Goal: Task Accomplishment & Management: Complete application form

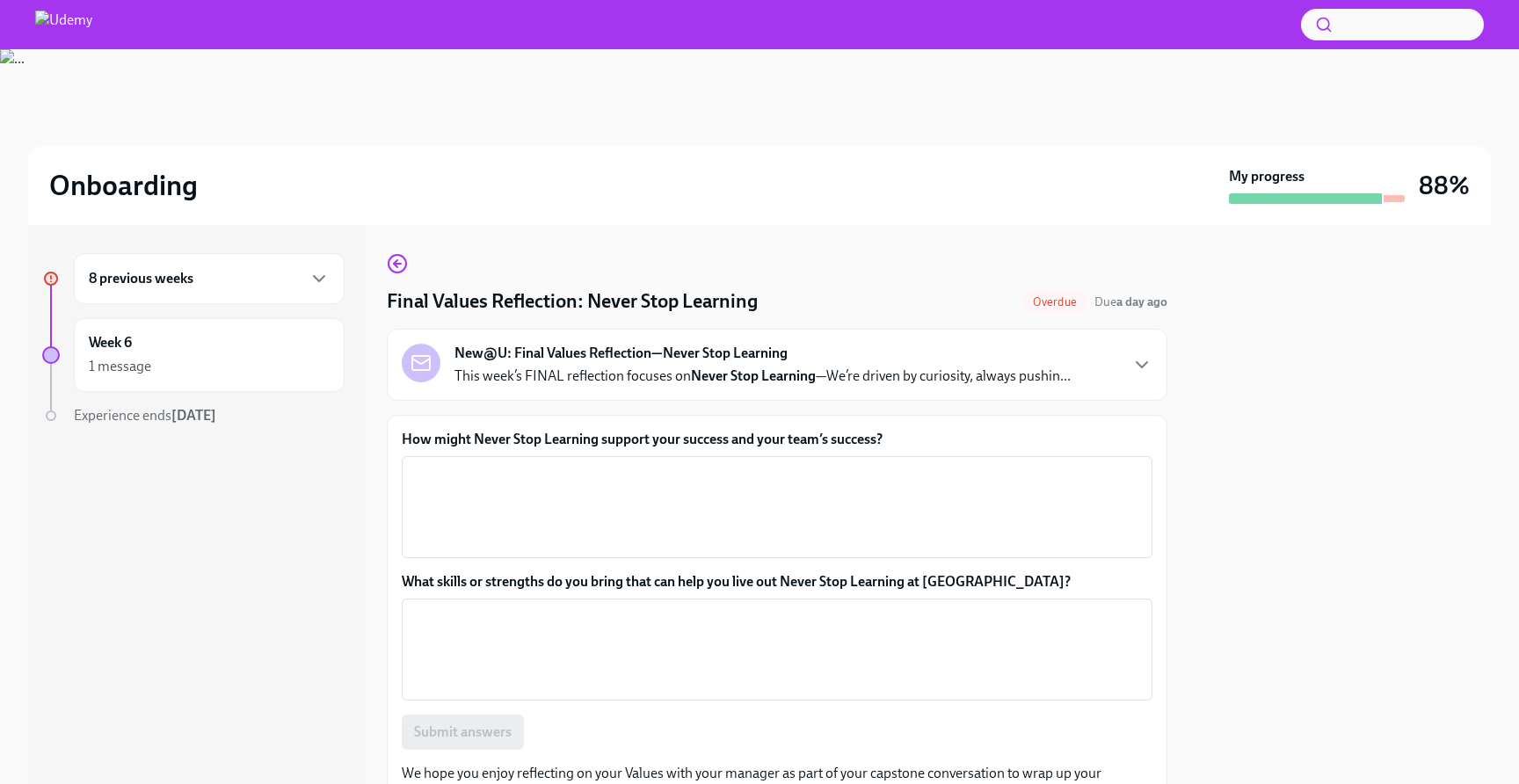
click at [261, 277] on div "8 previous weeks" at bounding box center [209, 278] width 241 height 21
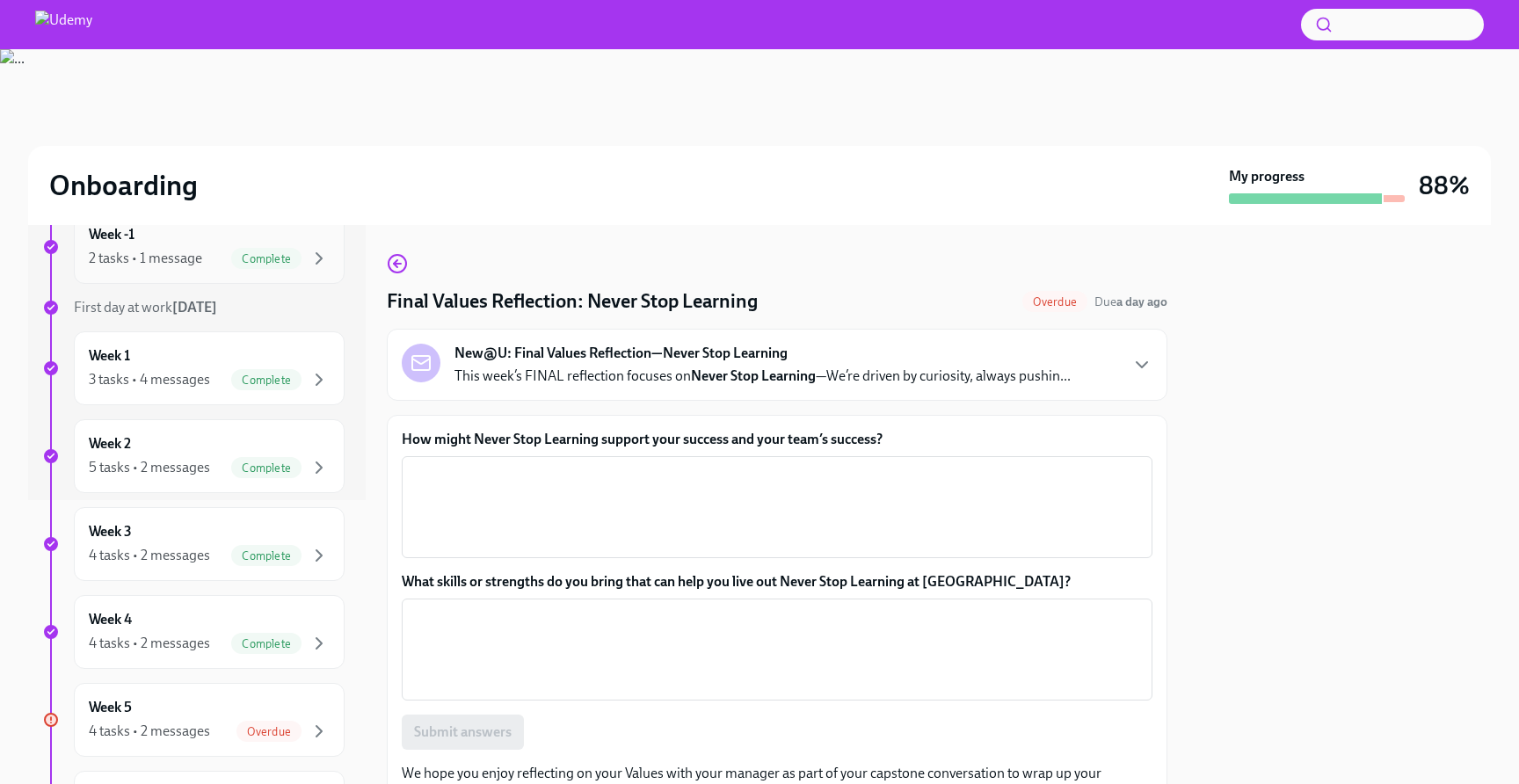
scroll to position [434, 0]
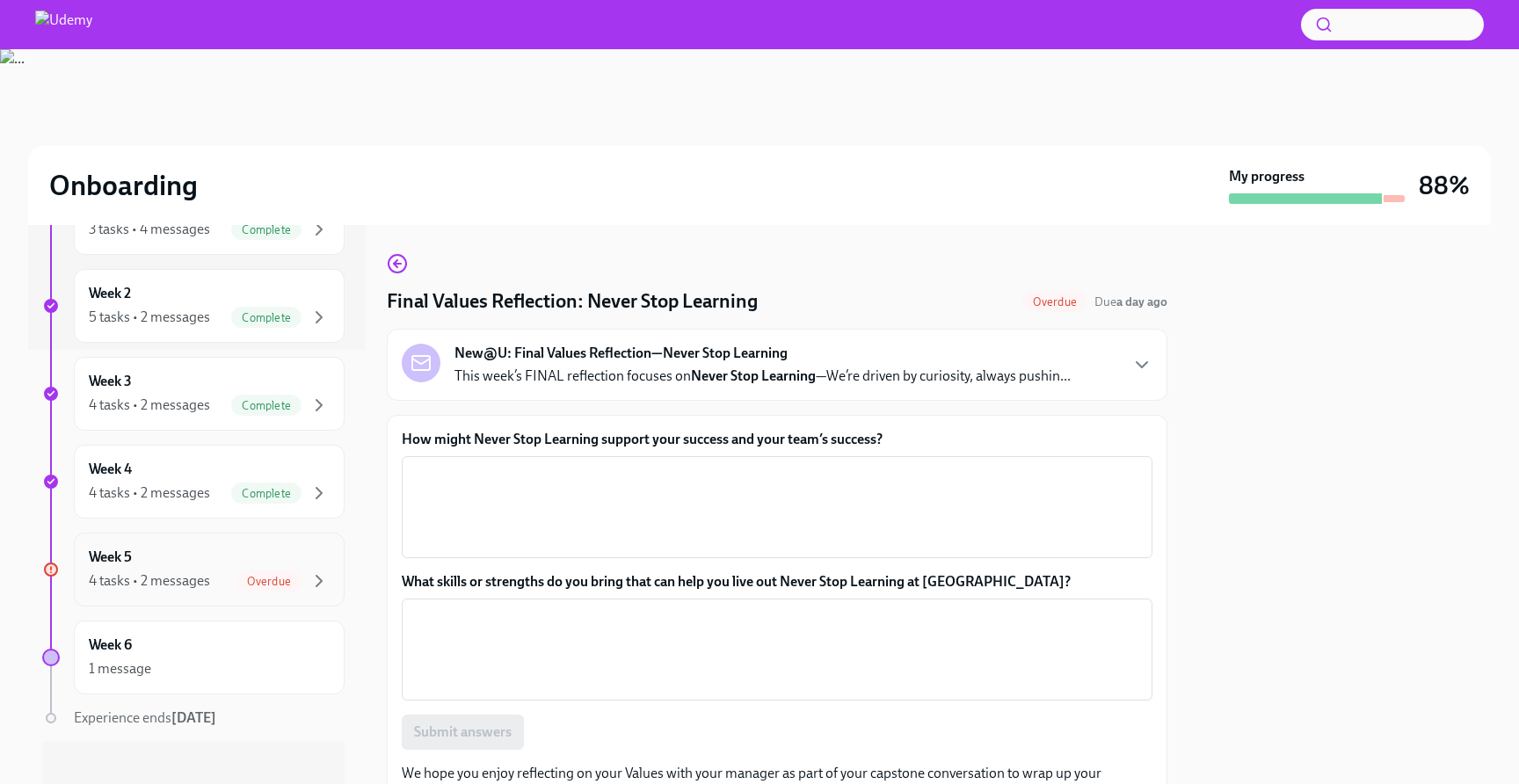
click at [208, 595] on div "Week 5 4 tasks • 2 messages Overdue" at bounding box center [209, 570] width 271 height 74
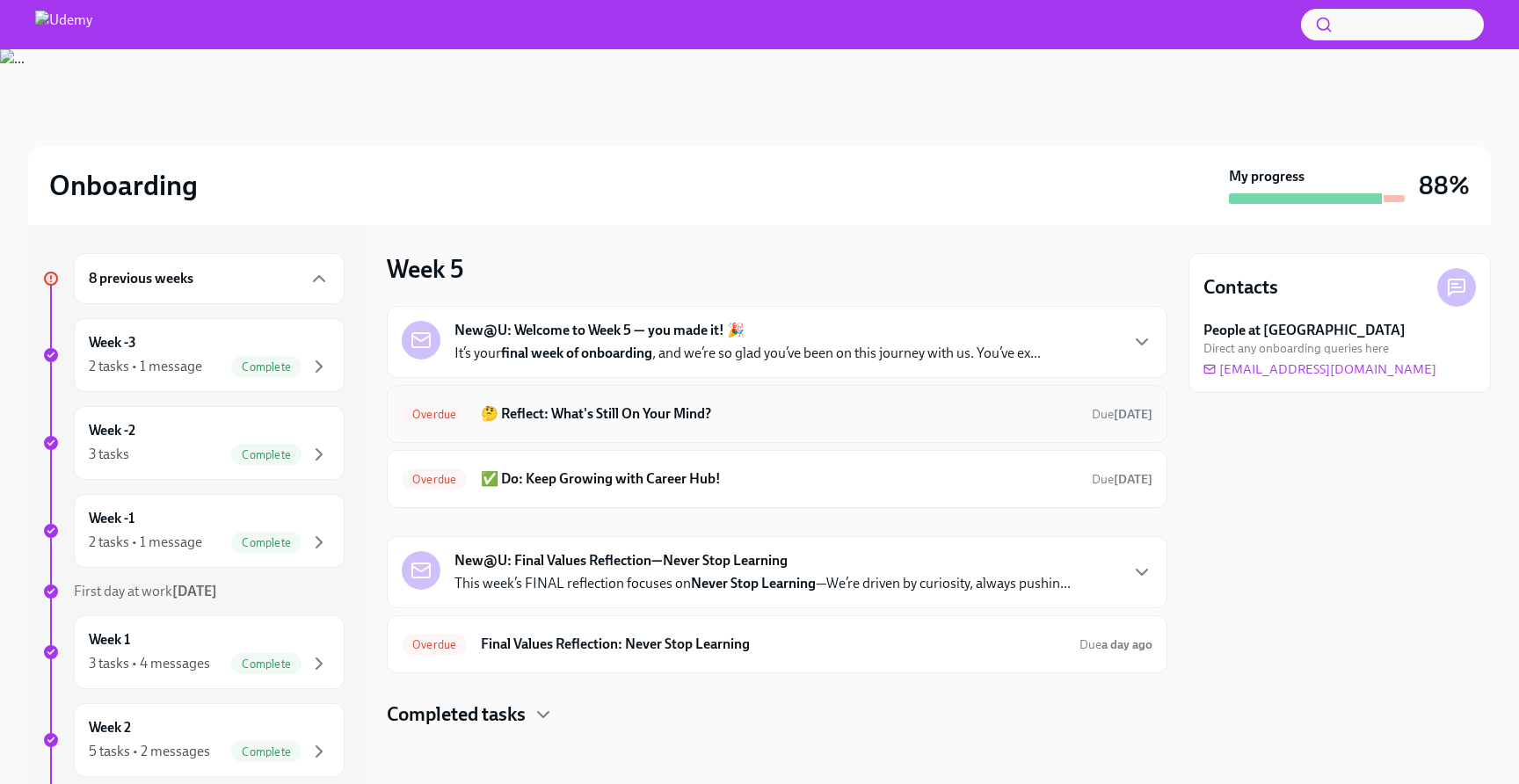
click at [554, 430] on div "Overdue 🤔 Reflect: What's Still On Your Mind? Due [DATE]" at bounding box center [777, 413] width 781 height 58
click at [595, 400] on div "Overdue 🤔 Reflect: What's Still On Your Mind? Due [DATE]" at bounding box center [776, 413] width 750 height 29
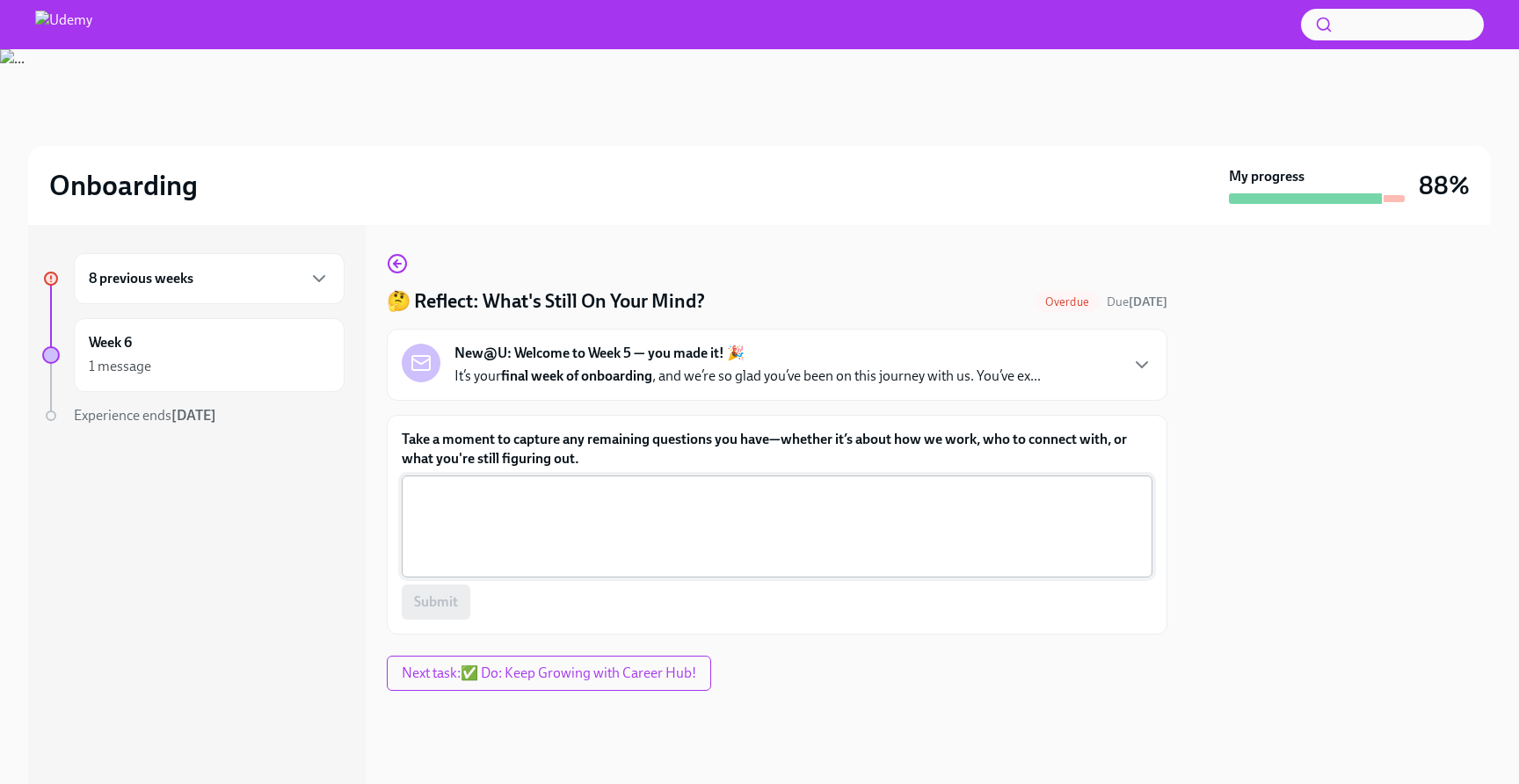
click at [582, 509] on textarea "Take a moment to capture any remaining questions you have—whether it’s about ho…" at bounding box center [777, 526] width 729 height 85
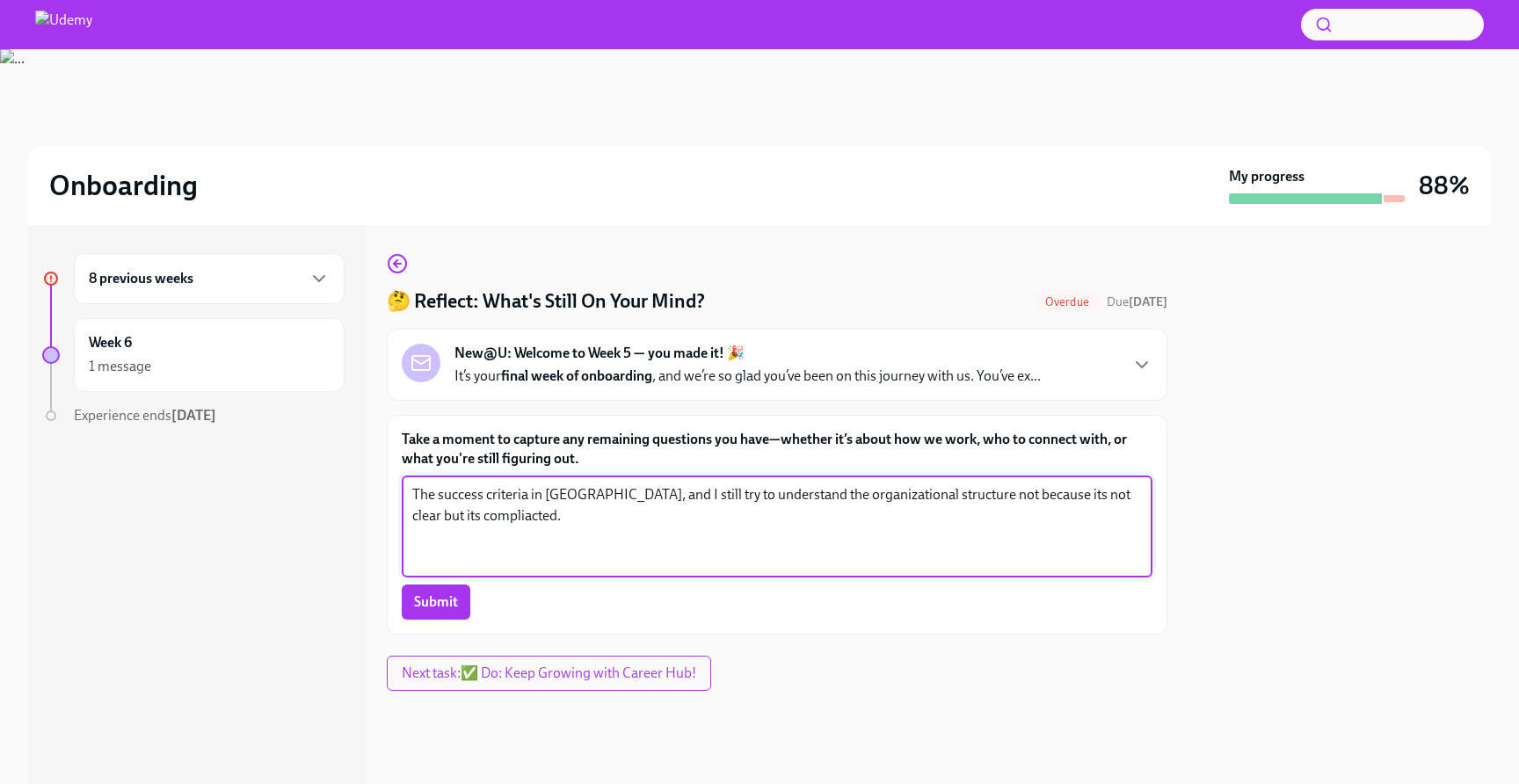
click at [506, 532] on textarea "The success criteria in [GEOGRAPHIC_DATA], and I still try to understand the or…" at bounding box center [777, 526] width 729 height 85
click at [501, 533] on textarea "The success criteria in [GEOGRAPHIC_DATA], and I still try to understand the or…" at bounding box center [777, 526] width 729 height 85
click at [511, 502] on textarea "The success criteria in [GEOGRAPHIC_DATA], and I still try to understand the or…" at bounding box center [777, 526] width 729 height 85
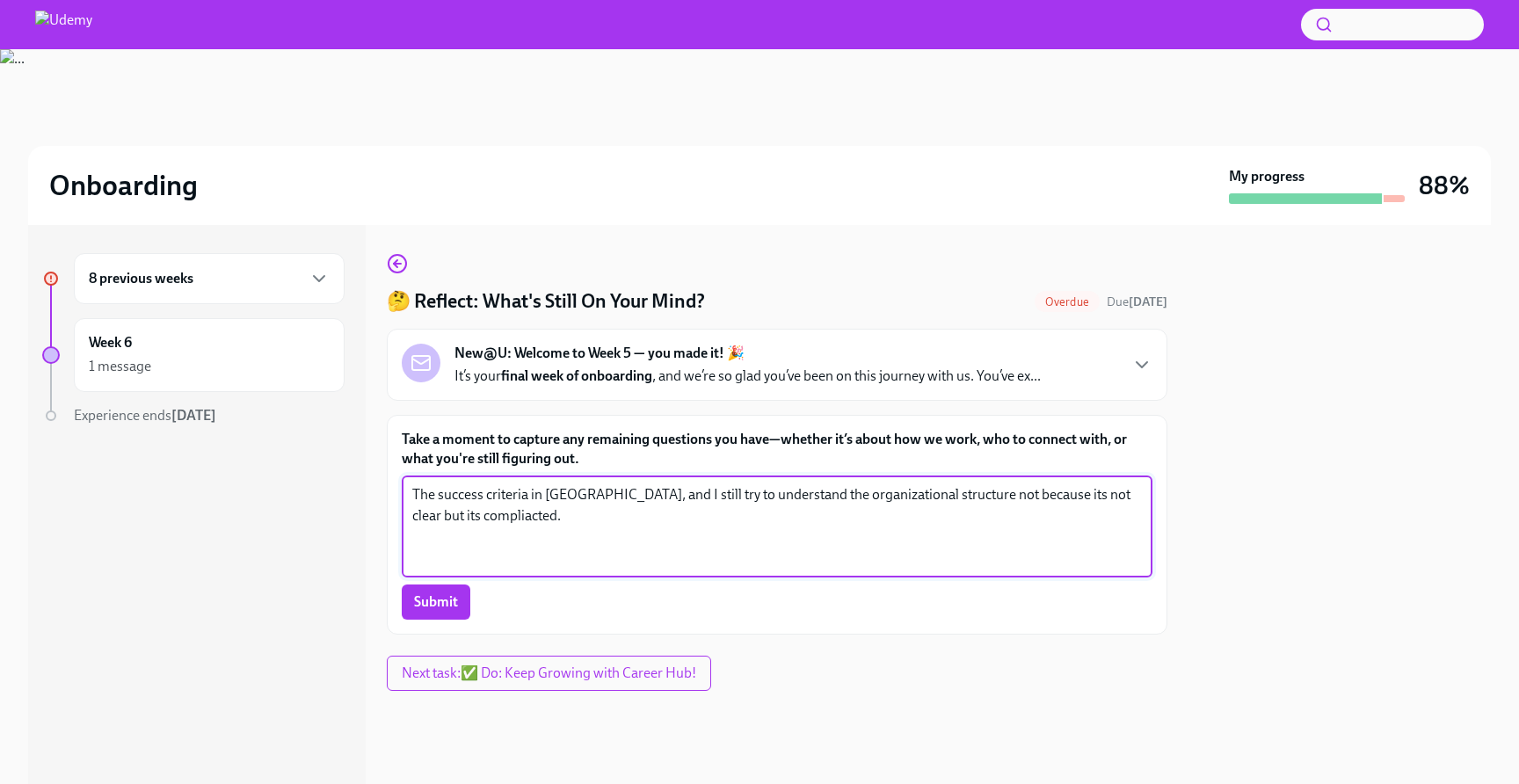
click at [511, 502] on textarea "The success criteria in [GEOGRAPHIC_DATA], and I still try to understand the or…" at bounding box center [777, 526] width 729 height 85
paste textarea "I’m still figuring out which people or teams I should reach out to for specific…"
click at [925, 490] on textarea "I’m still figuring out which people or teams I should reach out to for specific…" at bounding box center [777, 526] width 729 height 85
type textarea "I’m still figuring out which people or teams I should reach out to for specific…"
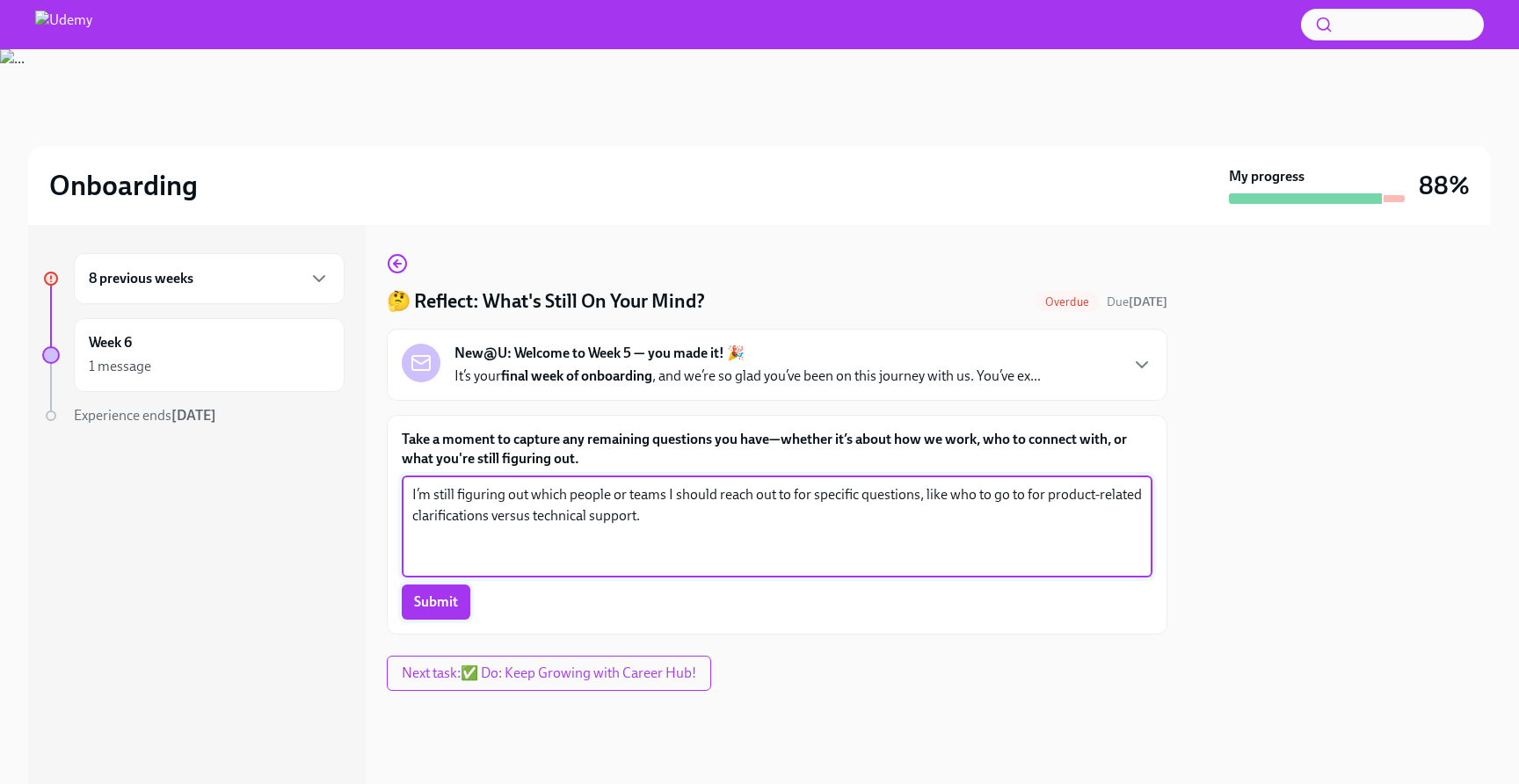
click at [452, 612] on button "Submit" at bounding box center [435, 602] width 68 height 35
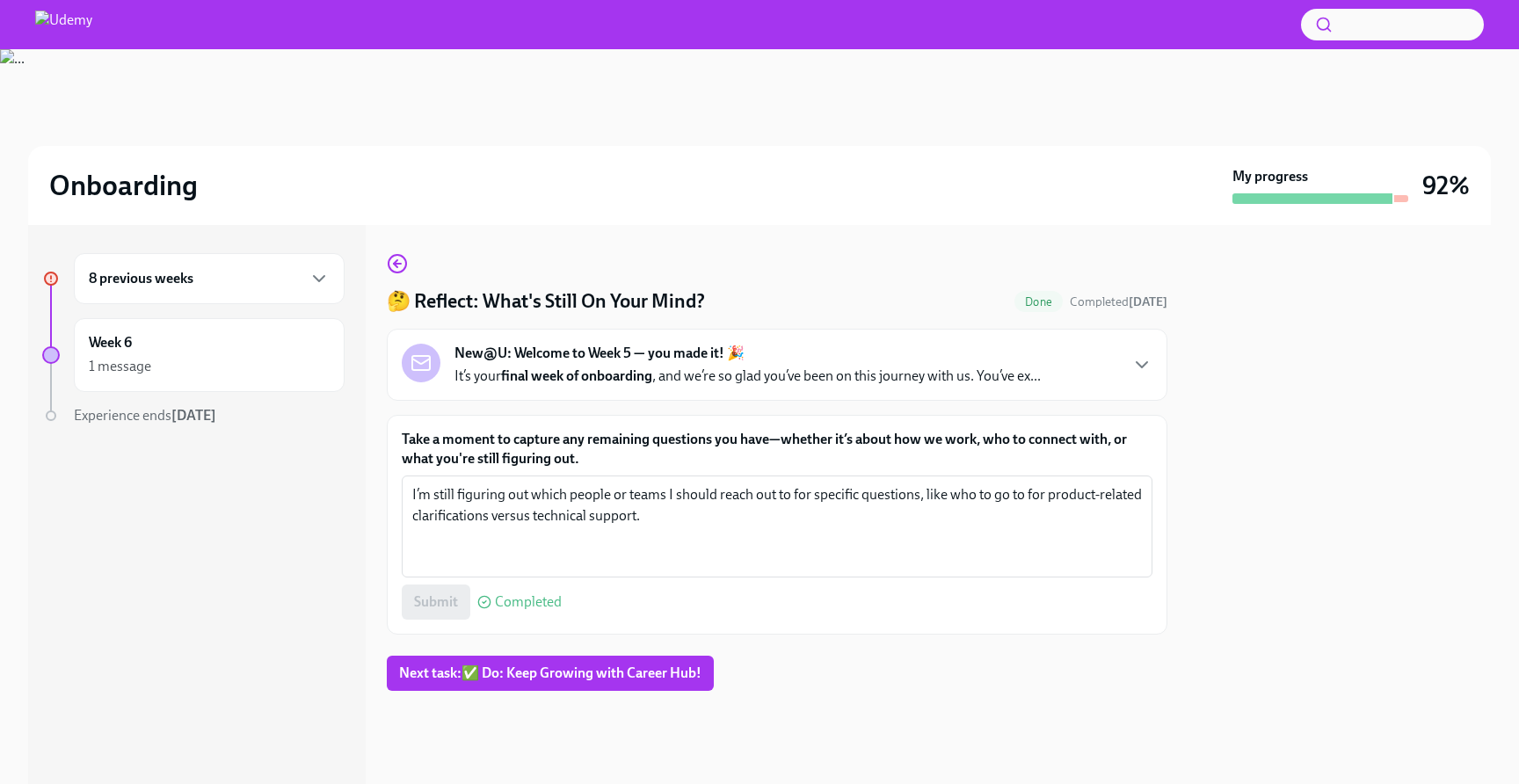
click at [273, 268] on div "8 previous weeks" at bounding box center [209, 278] width 241 height 21
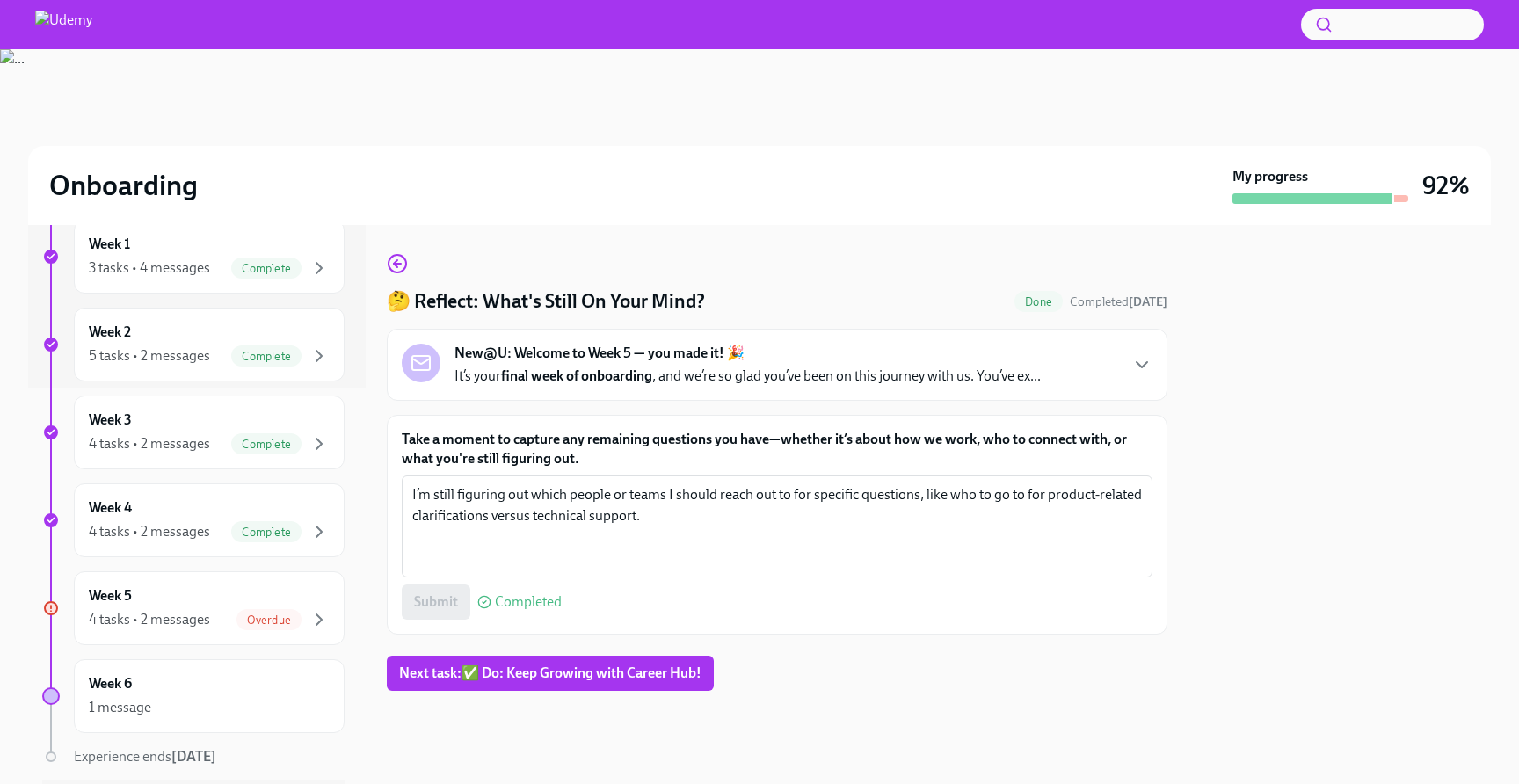
scroll to position [448, 0]
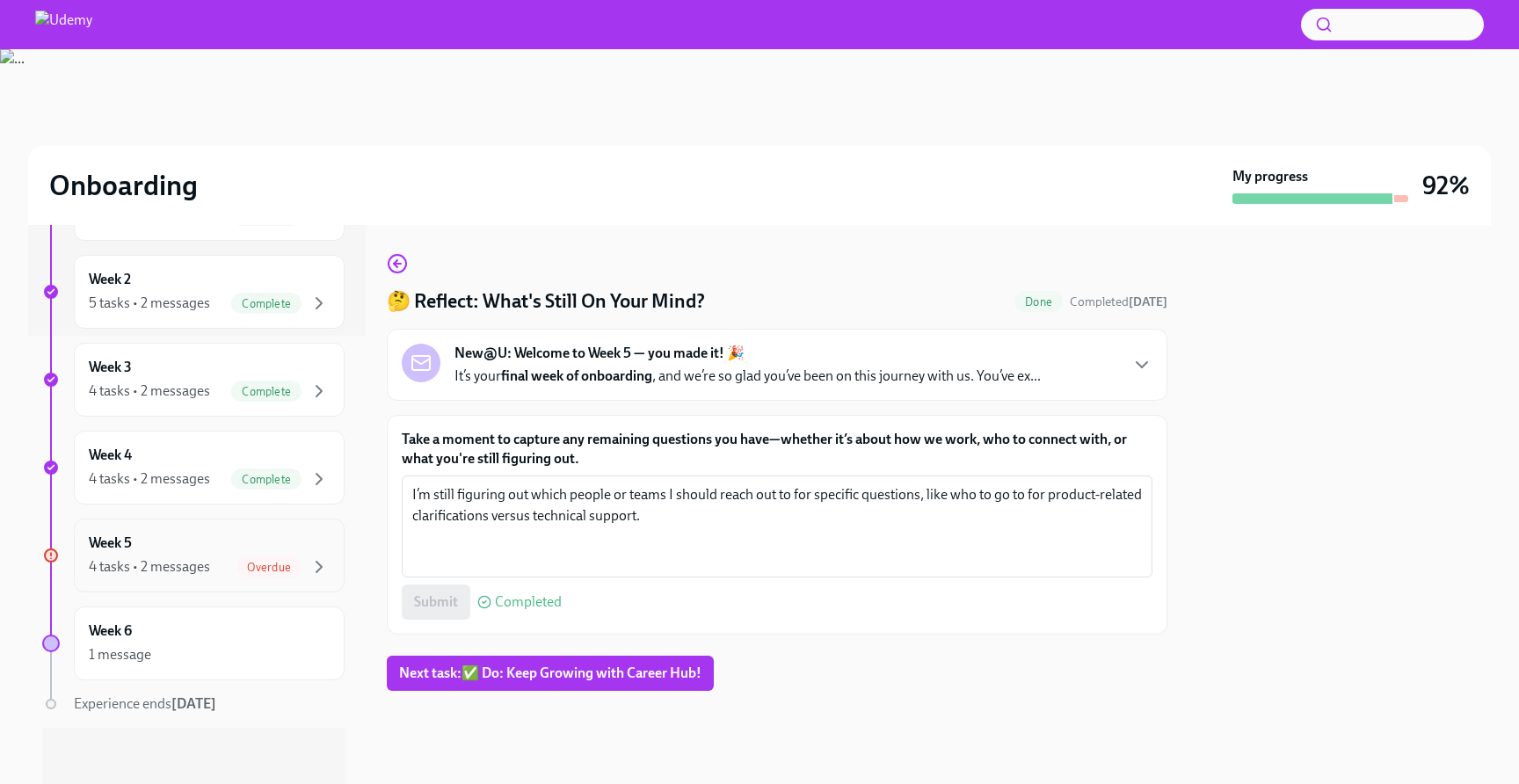
click at [230, 537] on div "Week 5 4 tasks • 2 messages Overdue" at bounding box center [209, 555] width 241 height 44
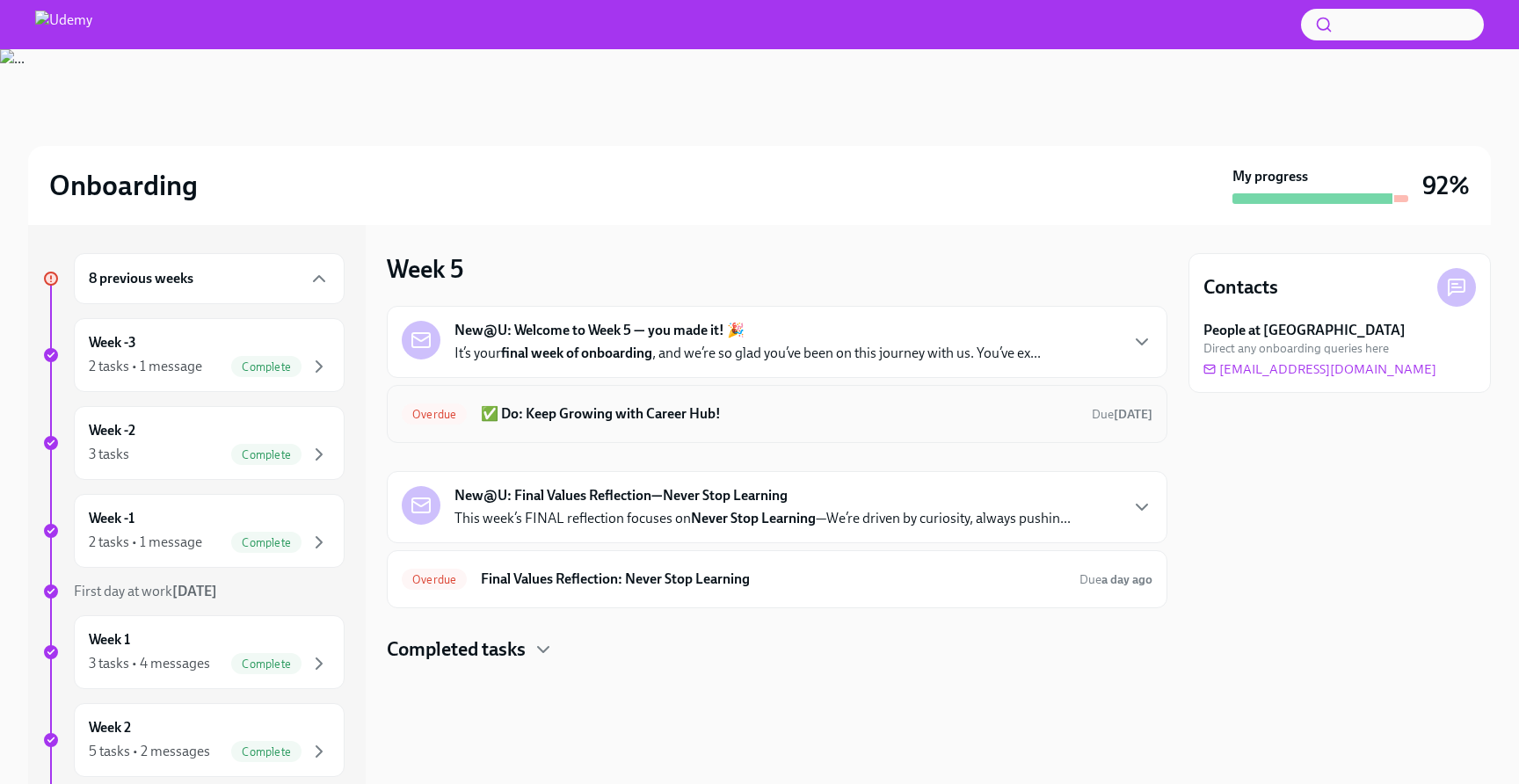
click at [618, 409] on h6 "✅ Do: Keep Growing with Career Hub!" at bounding box center [779, 413] width 597 height 19
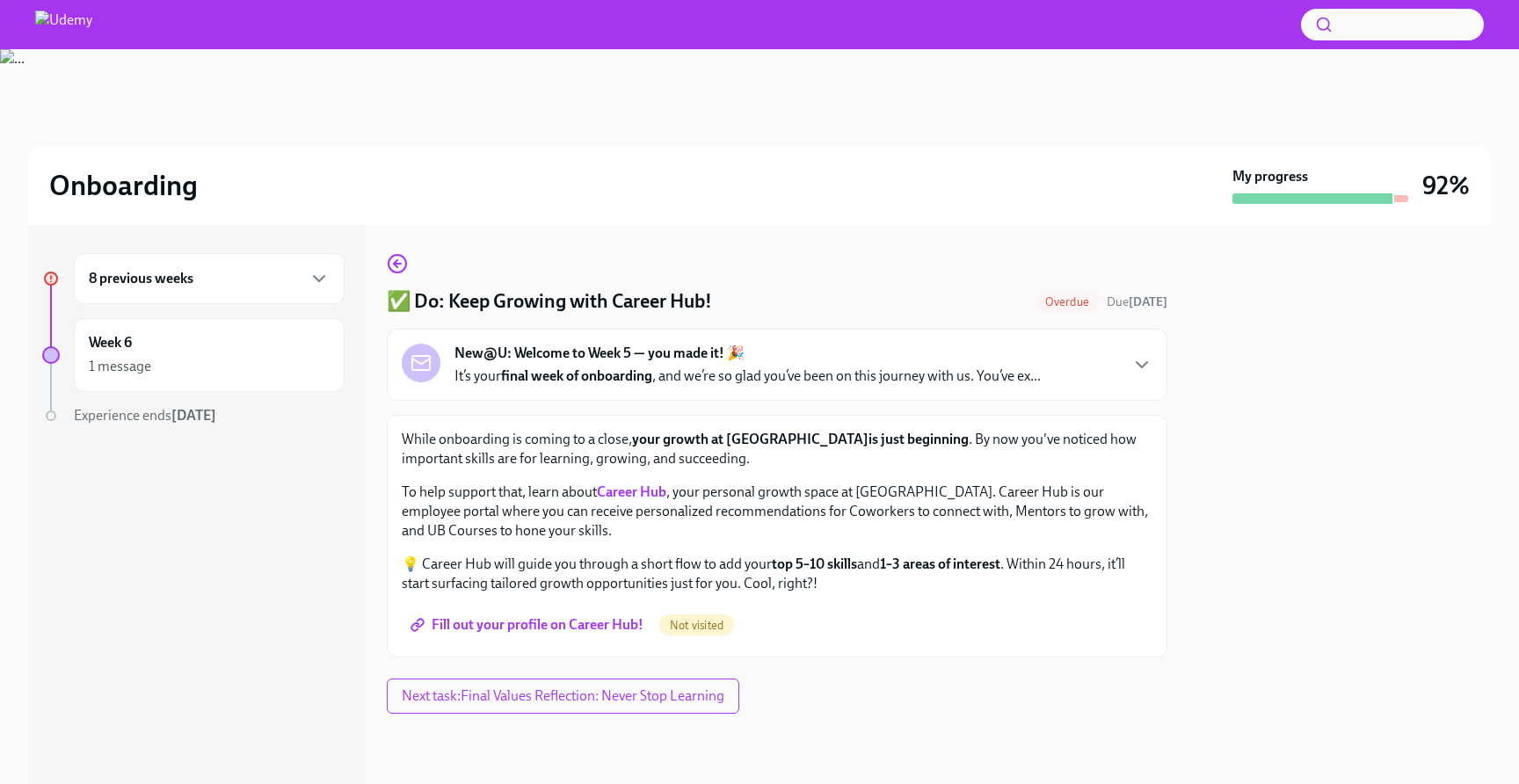
click at [570, 626] on span "Fill out your profile on Career Hub!" at bounding box center [528, 624] width 229 height 17
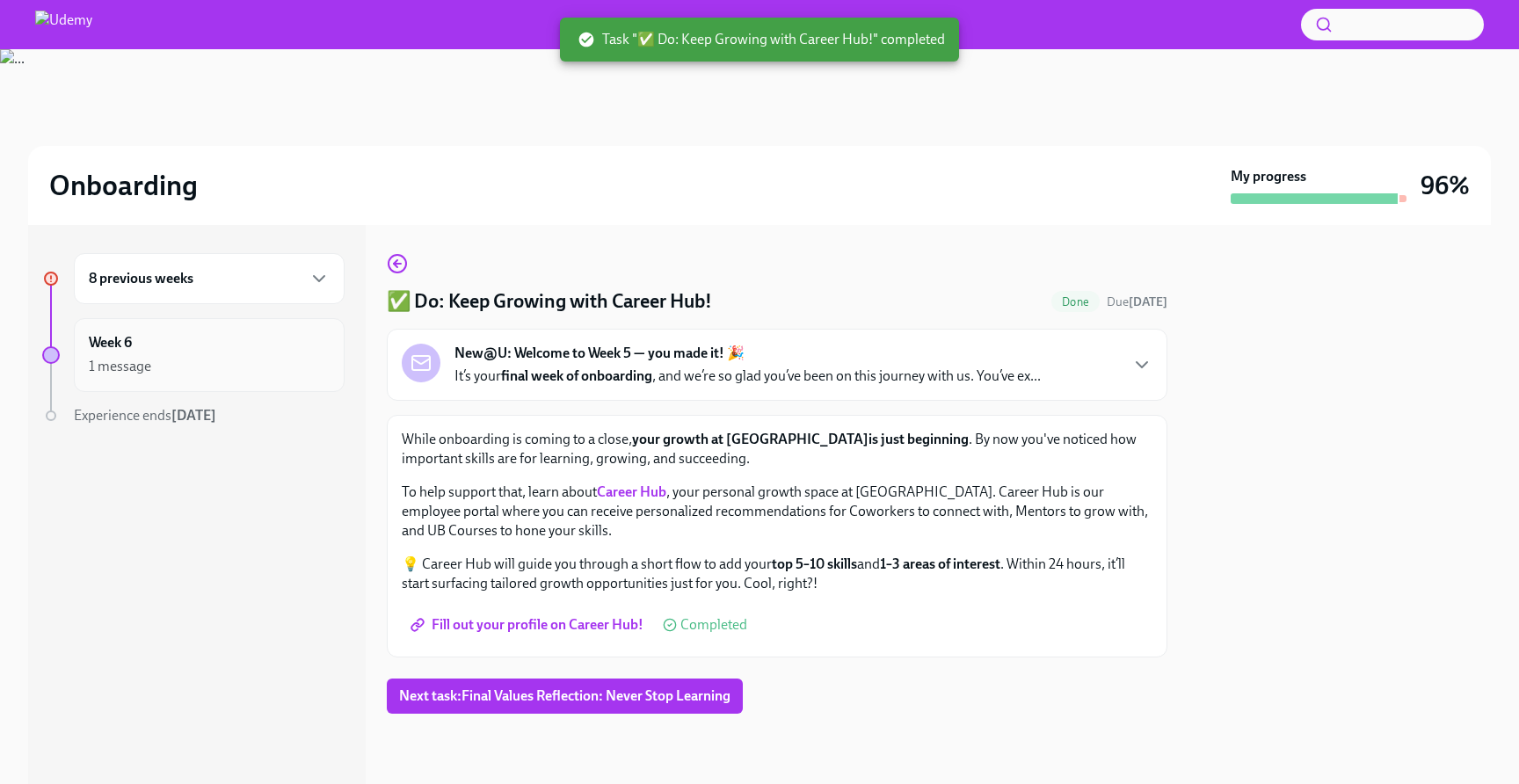
click at [217, 363] on div "1 message" at bounding box center [209, 366] width 241 height 21
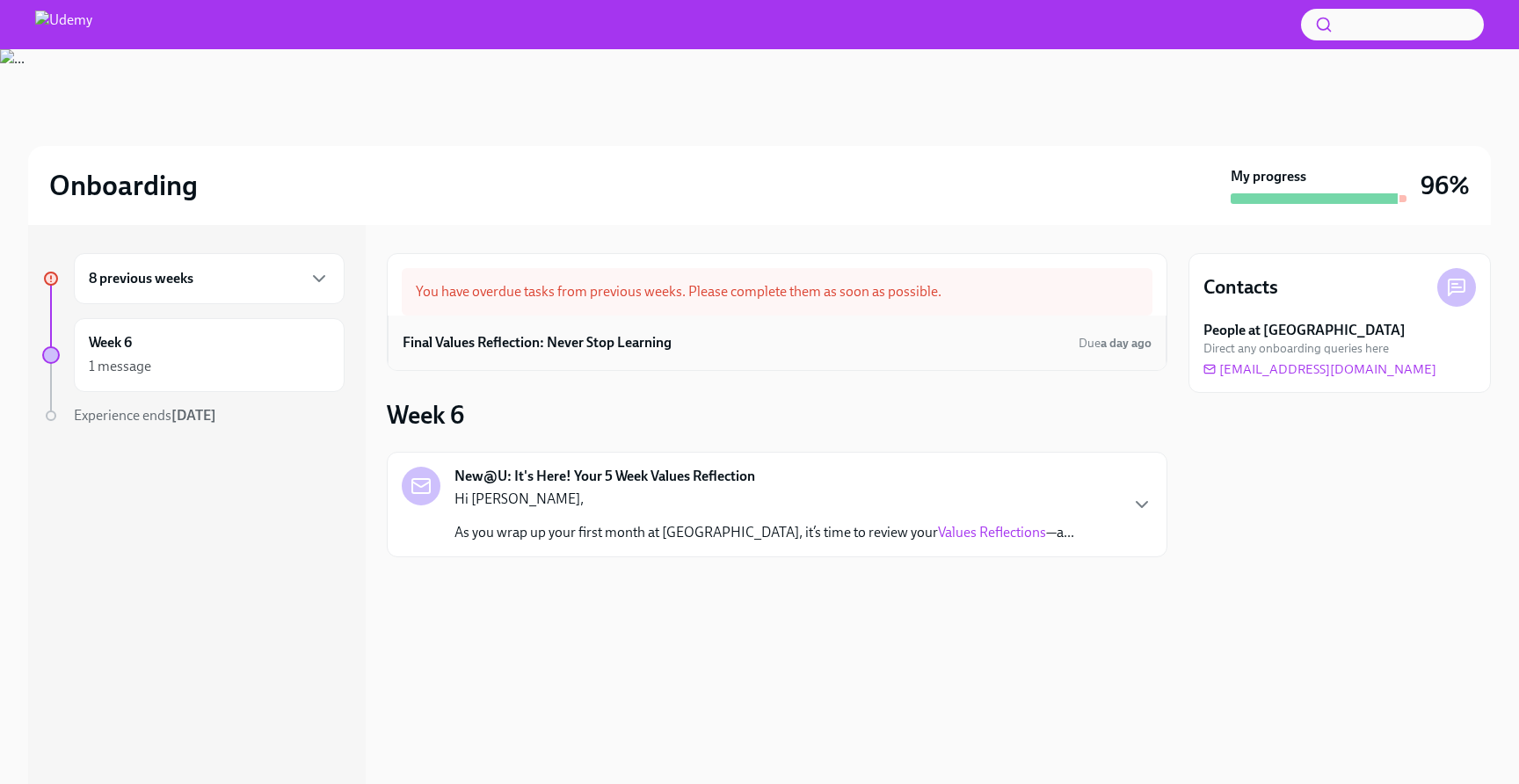
click at [837, 354] on div "Final Values Reflection: Never Stop Learning Due a day ago" at bounding box center [776, 342] width 748 height 27
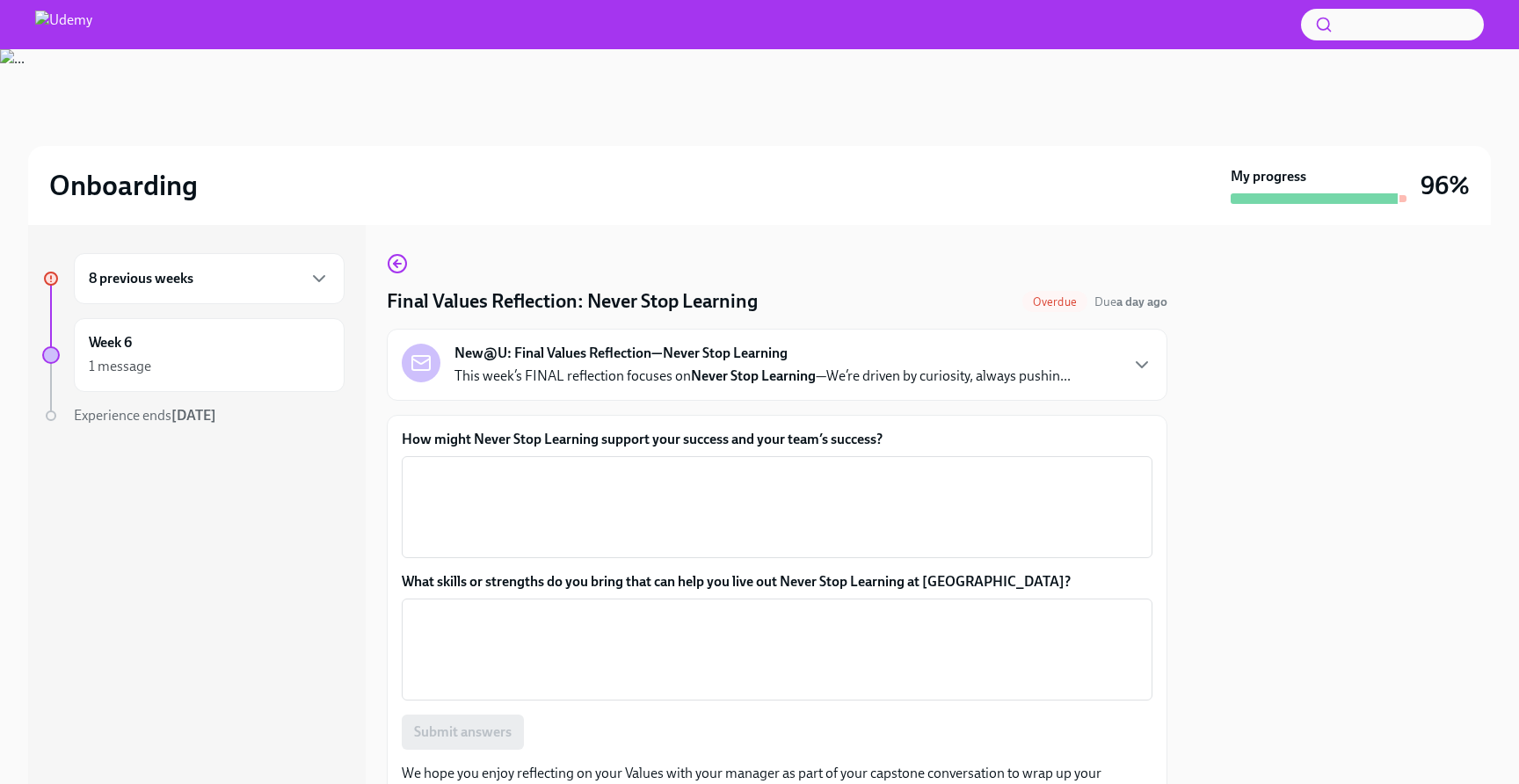
click at [721, 435] on label "How might Never Stop Learning support your success and your team’s success?" at bounding box center [776, 439] width 750 height 19
click at [721, 465] on textarea "How might Never Stop Learning support your success and your team’s success?" at bounding box center [777, 507] width 729 height 85
click at [721, 435] on label "How might Never Stop Learning support your success and your team’s success?" at bounding box center [776, 439] width 750 height 19
click at [721, 465] on textarea "How might Never Stop Learning support your success and your team’s success?" at bounding box center [777, 507] width 729 height 85
click at [721, 435] on label "How might Never Stop Learning support your success and your team’s success?" at bounding box center [776, 439] width 750 height 19
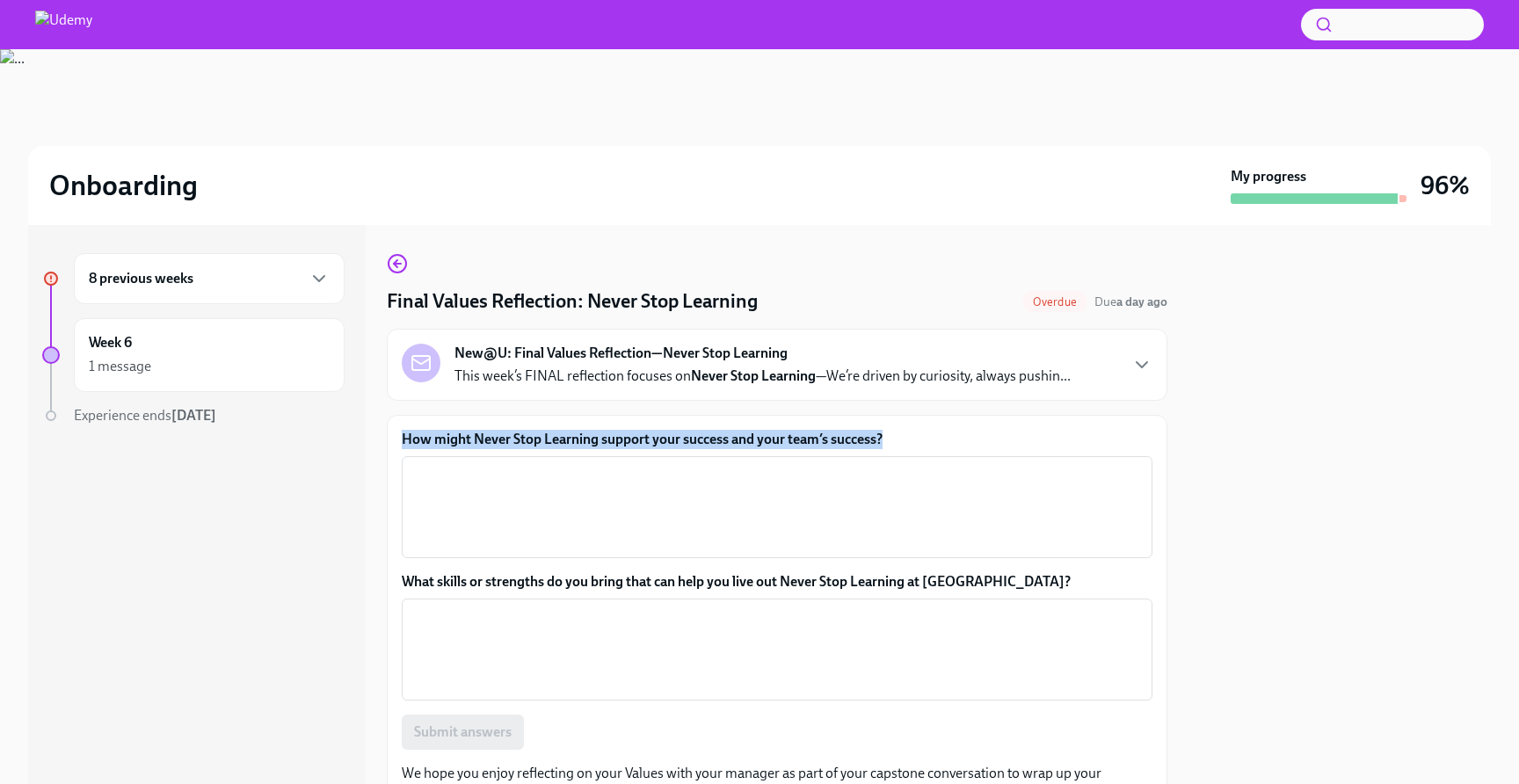
click at [721, 465] on textarea "How might Never Stop Learning support your success and your team’s success?" at bounding box center [777, 507] width 729 height 85
copy label "How might Never Stop Learning support your success and your team’s success?"
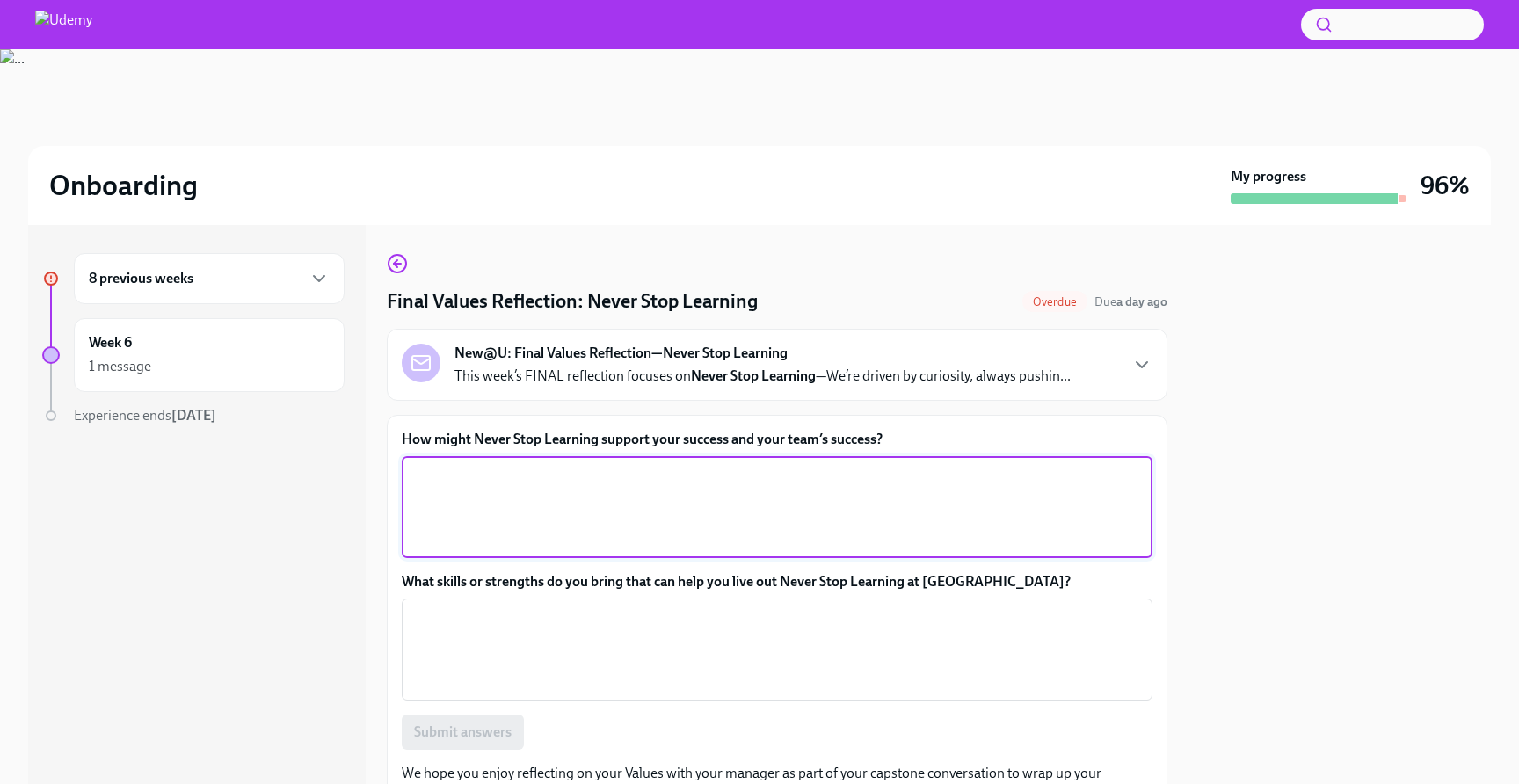
click at [545, 536] on textarea "How might Never Stop Learning support your success and your team’s success?" at bounding box center [777, 507] width 729 height 85
paste textarea ""Never Stop Learning helps me stay adaptable and curious, which is key for both…"
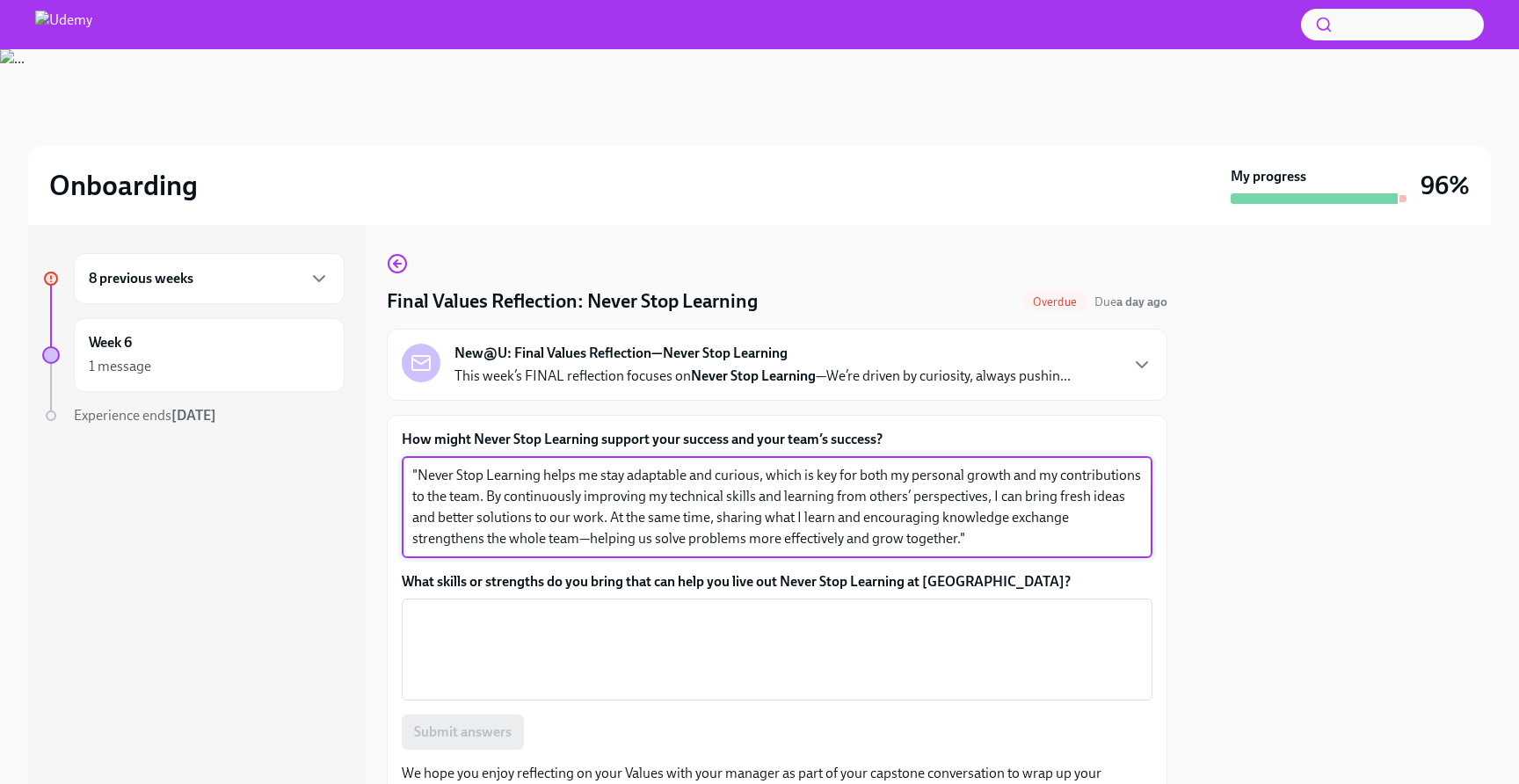
click at [590, 538] on textarea ""Never Stop Learning helps me stay adaptable and curious, which is key for both…" at bounding box center [777, 507] width 729 height 85
type textarea ""Never Stop Learning helps me stay adaptable and curious, which is key for both…"
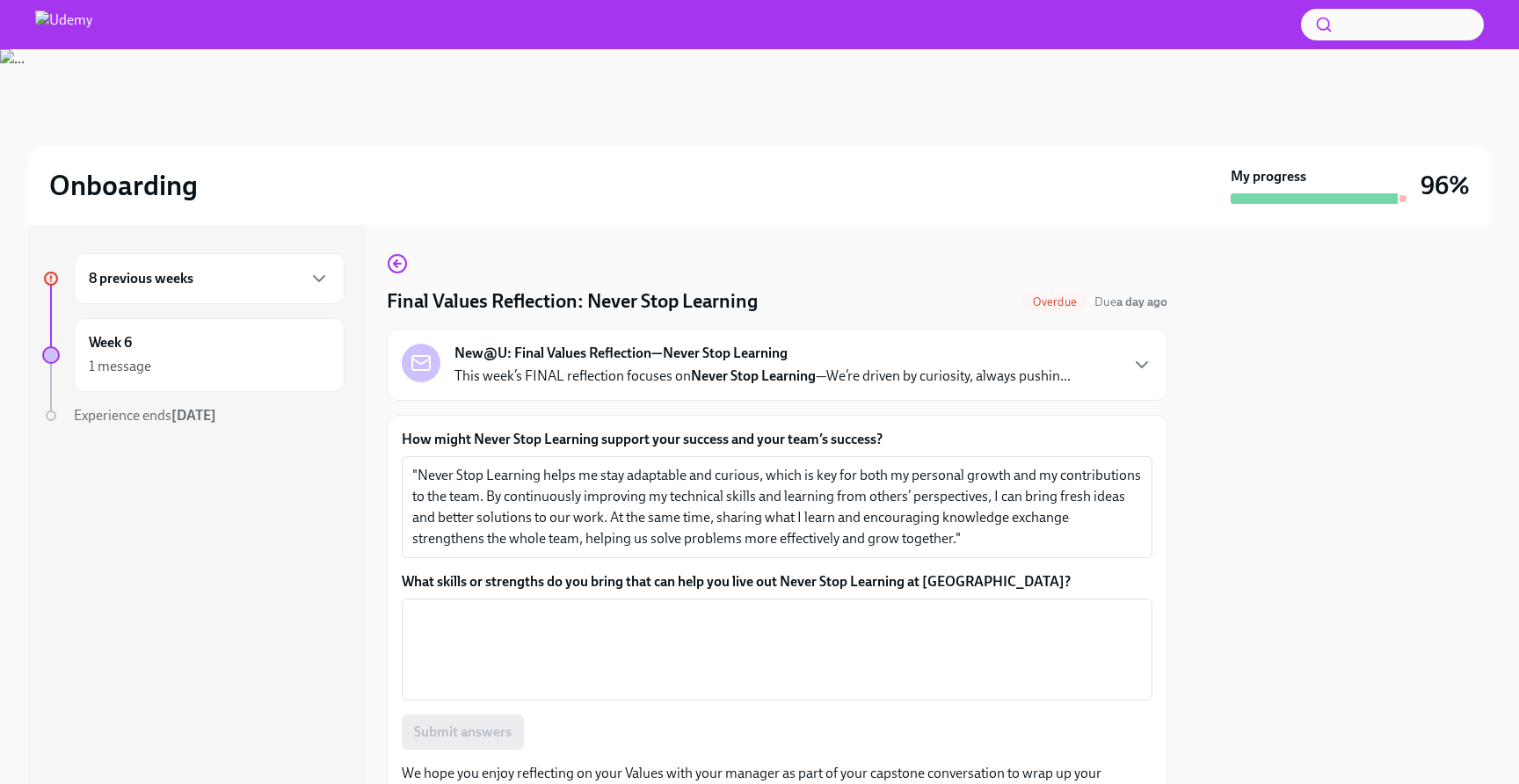
click at [622, 576] on label "What skills or strengths do you bring that can help you live out Never Stop Lea…" at bounding box center [776, 581] width 750 height 19
click at [622, 607] on textarea "What skills or strengths do you bring that can help you live out Never Stop Lea…" at bounding box center [777, 650] width 729 height 85
click at [622, 576] on label "What skills or strengths do you bring that can help you live out Never Stop Lea…" at bounding box center [776, 581] width 750 height 19
click at [622, 607] on textarea "What skills or strengths do you bring that can help you live out Never Stop Lea…" at bounding box center [777, 650] width 729 height 85
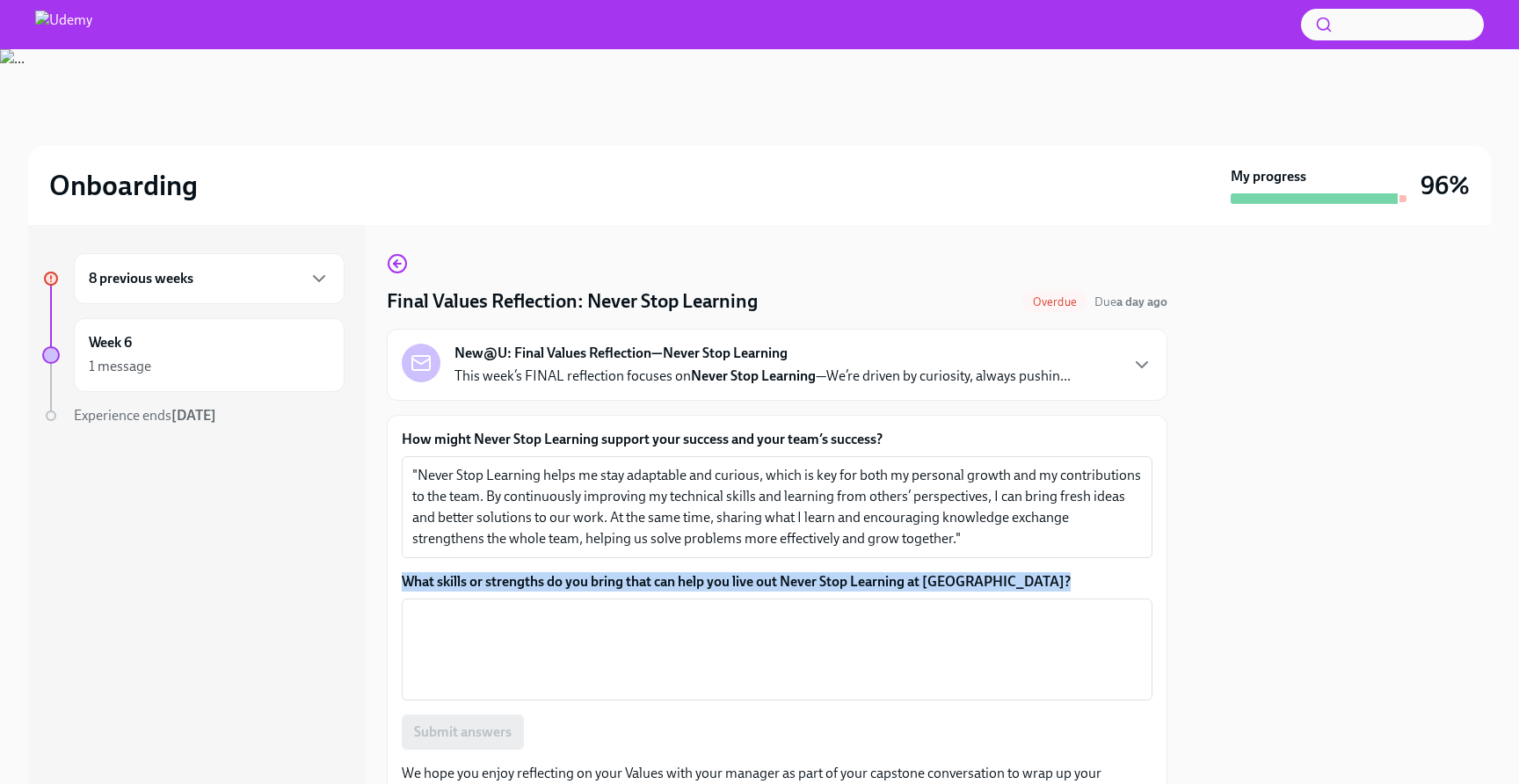
click at [622, 576] on label "What skills or strengths do you bring that can help you live out Never Stop Lea…" at bounding box center [776, 581] width 750 height 19
click at [622, 607] on textarea "What skills or strengths do you bring that can help you live out Never Stop Lea…" at bounding box center [777, 650] width 729 height 85
copy label "What skills or strengths do you bring that can help you live out Never Stop Lea…"
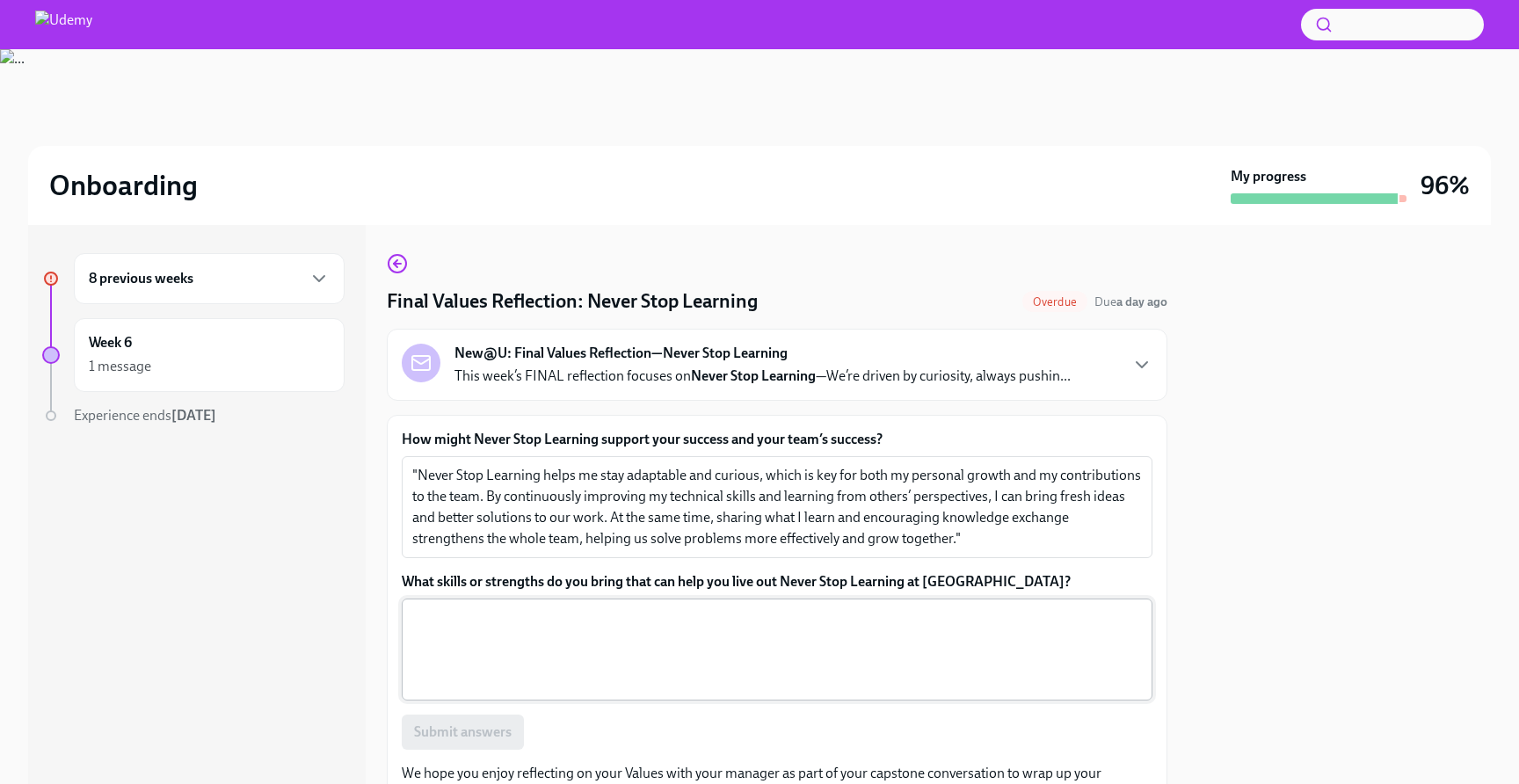
click at [577, 626] on textarea "What skills or strengths do you bring that can help you live out Never Stop Lea…" at bounding box center [777, 650] width 729 height 85
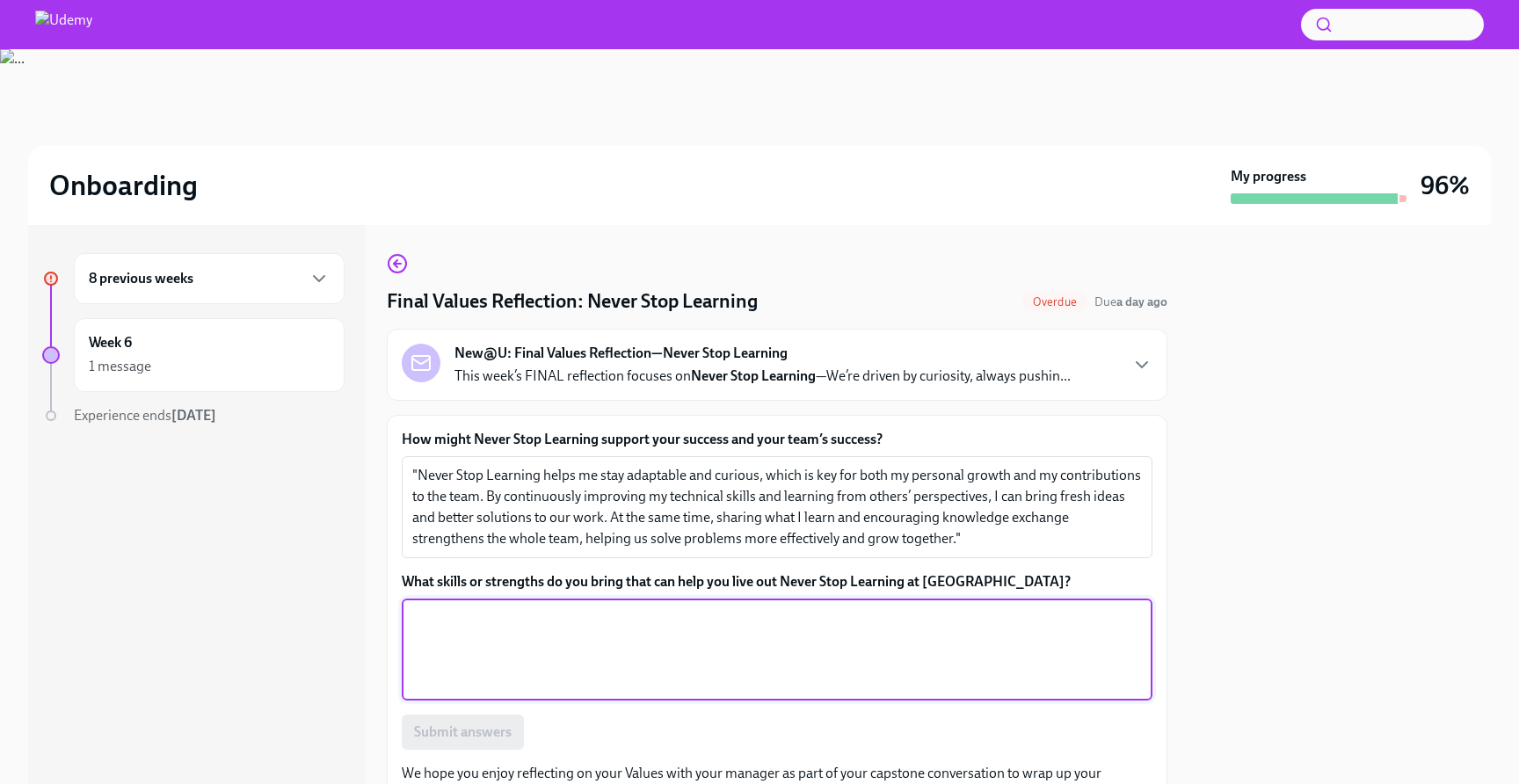
paste textarea ""I bring curiosity, which drives me to explore new ideas and approaches. I’m co…"
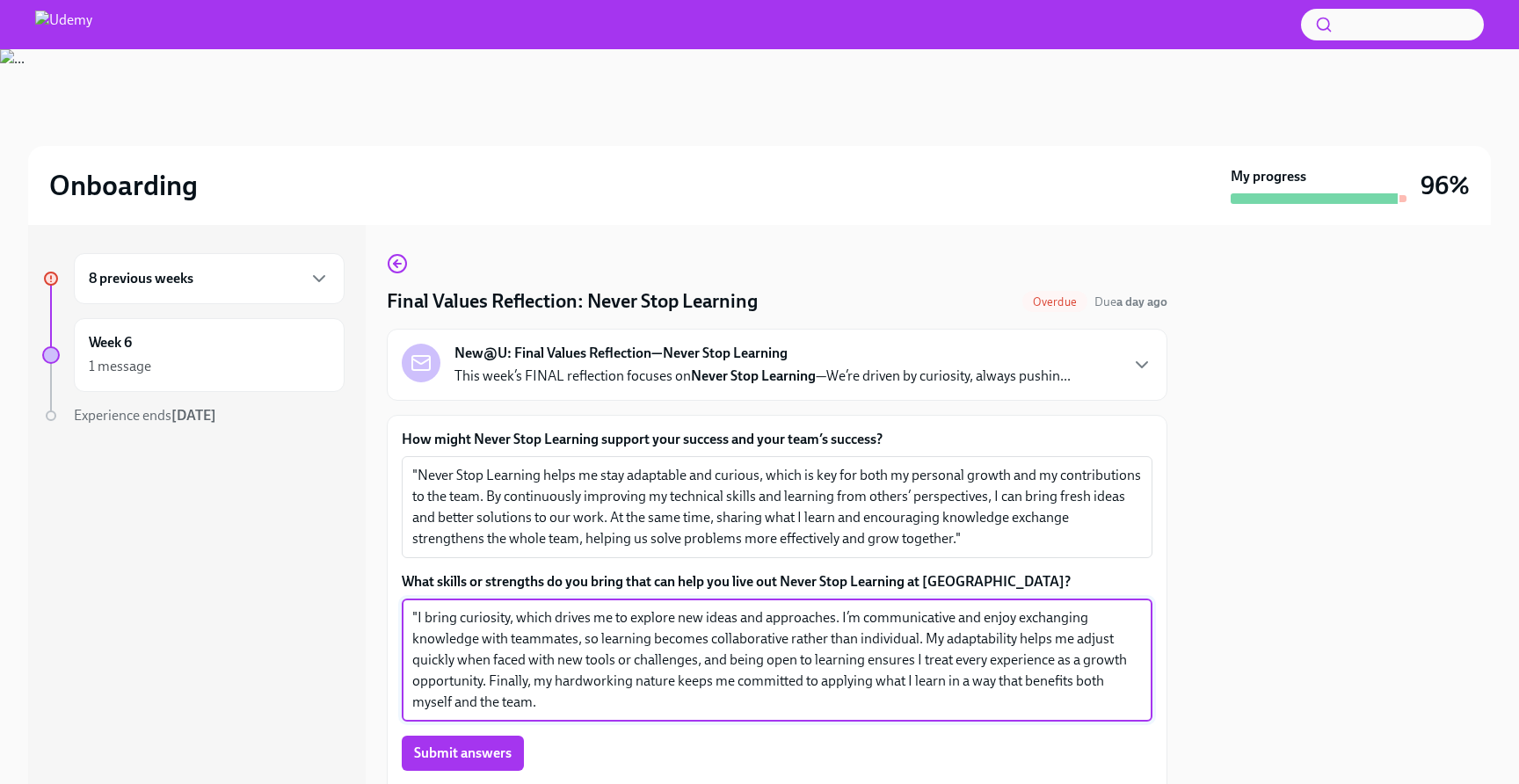
click at [414, 613] on textarea ""I bring curiosity, which drives me to explore new ideas and approaches. I’m co…" at bounding box center [777, 660] width 729 height 106
click at [445, 660] on textarea "I bring curiosity, which drives me to explore new ideas and approaches. I’m com…" at bounding box center [777, 660] width 729 height 106
type textarea "I bring curiosity, which drives me to explore new ideas and approaches. I’m com…"
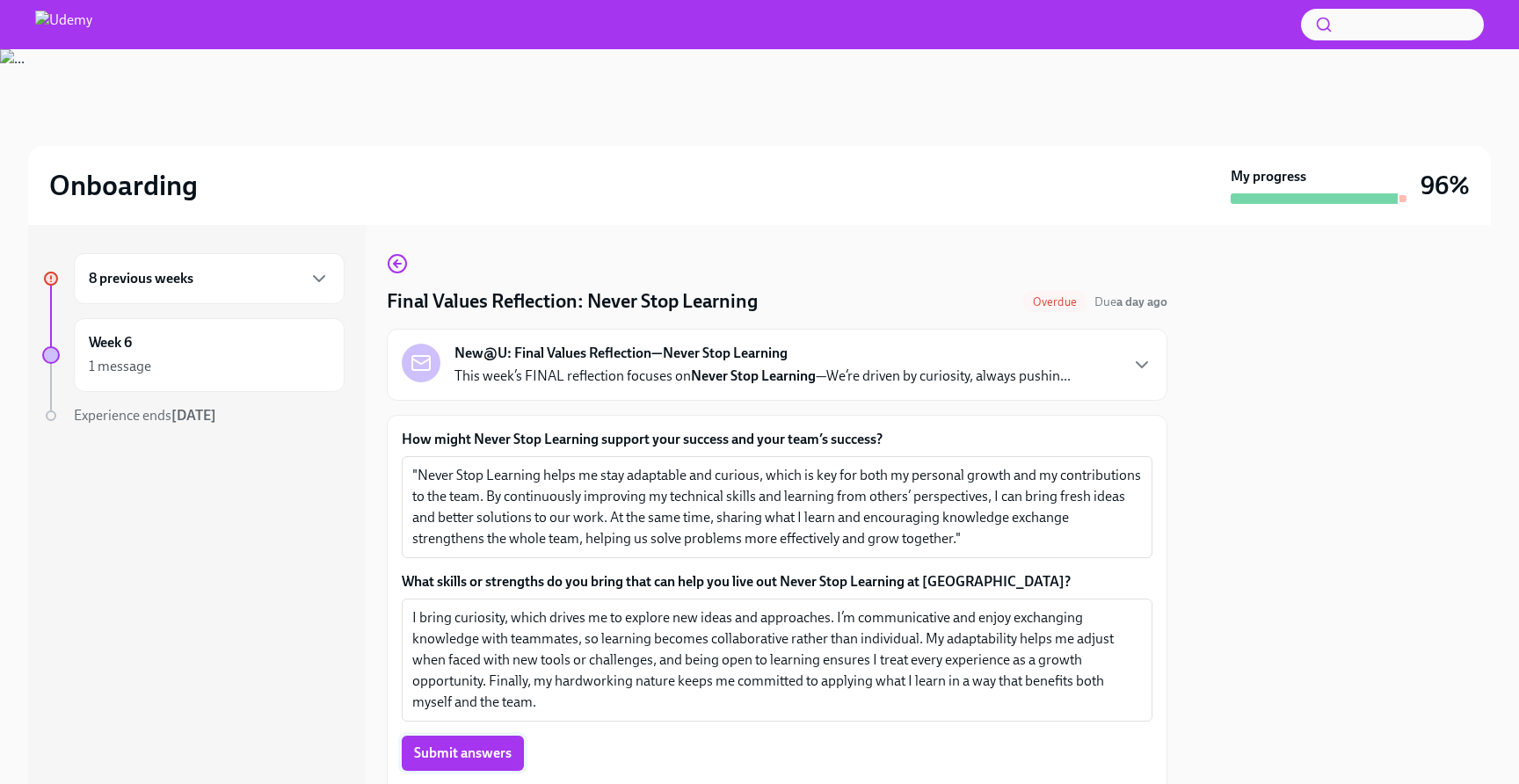
click at [451, 750] on span "Submit answers" at bounding box center [463, 753] width 98 height 17
click at [162, 383] on div "Week 6 1 message" at bounding box center [209, 355] width 271 height 74
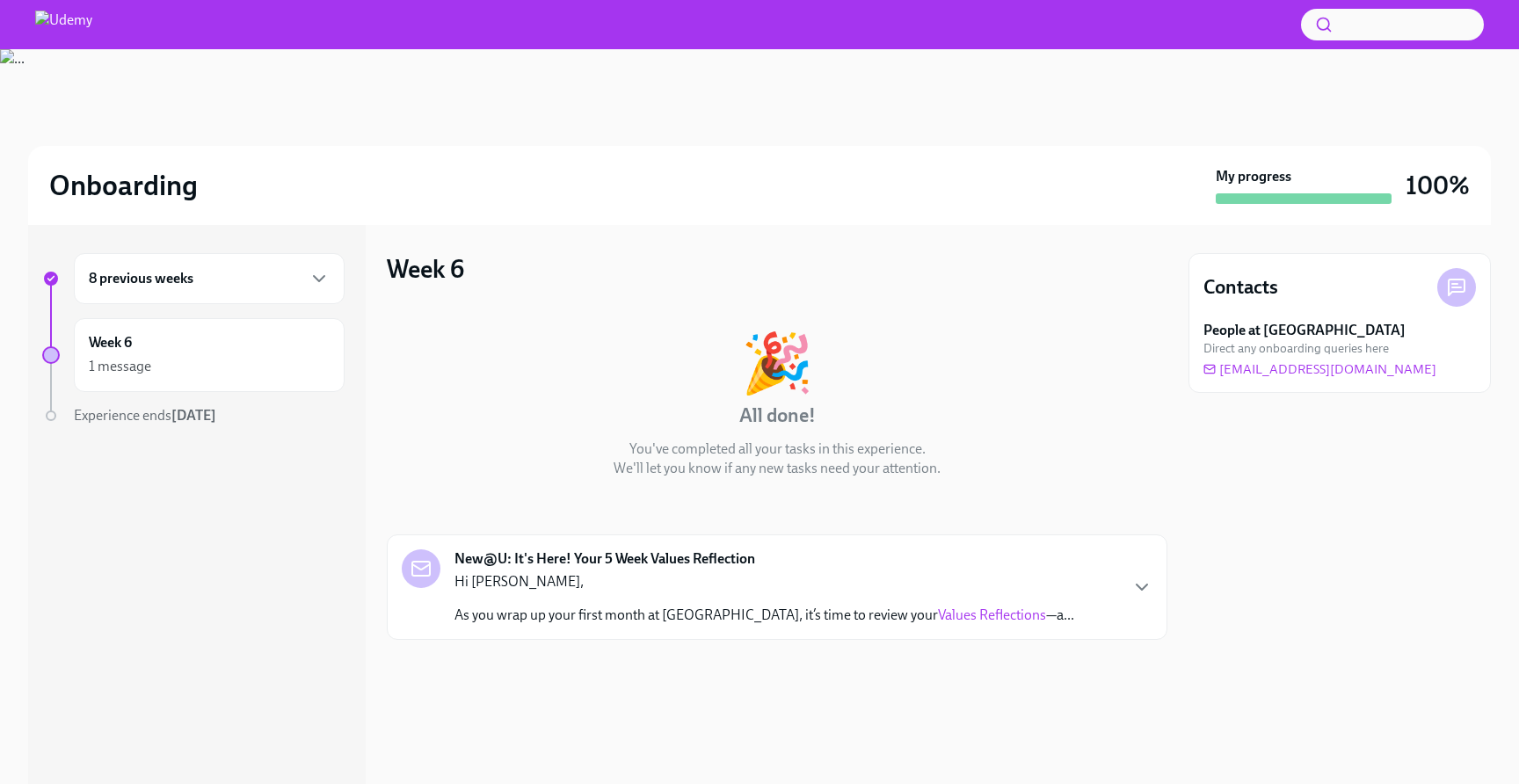
click at [945, 591] on div "Hi [PERSON_NAME], As you wrap up your first month at [GEOGRAPHIC_DATA], it’s ti…" at bounding box center [764, 597] width 620 height 52
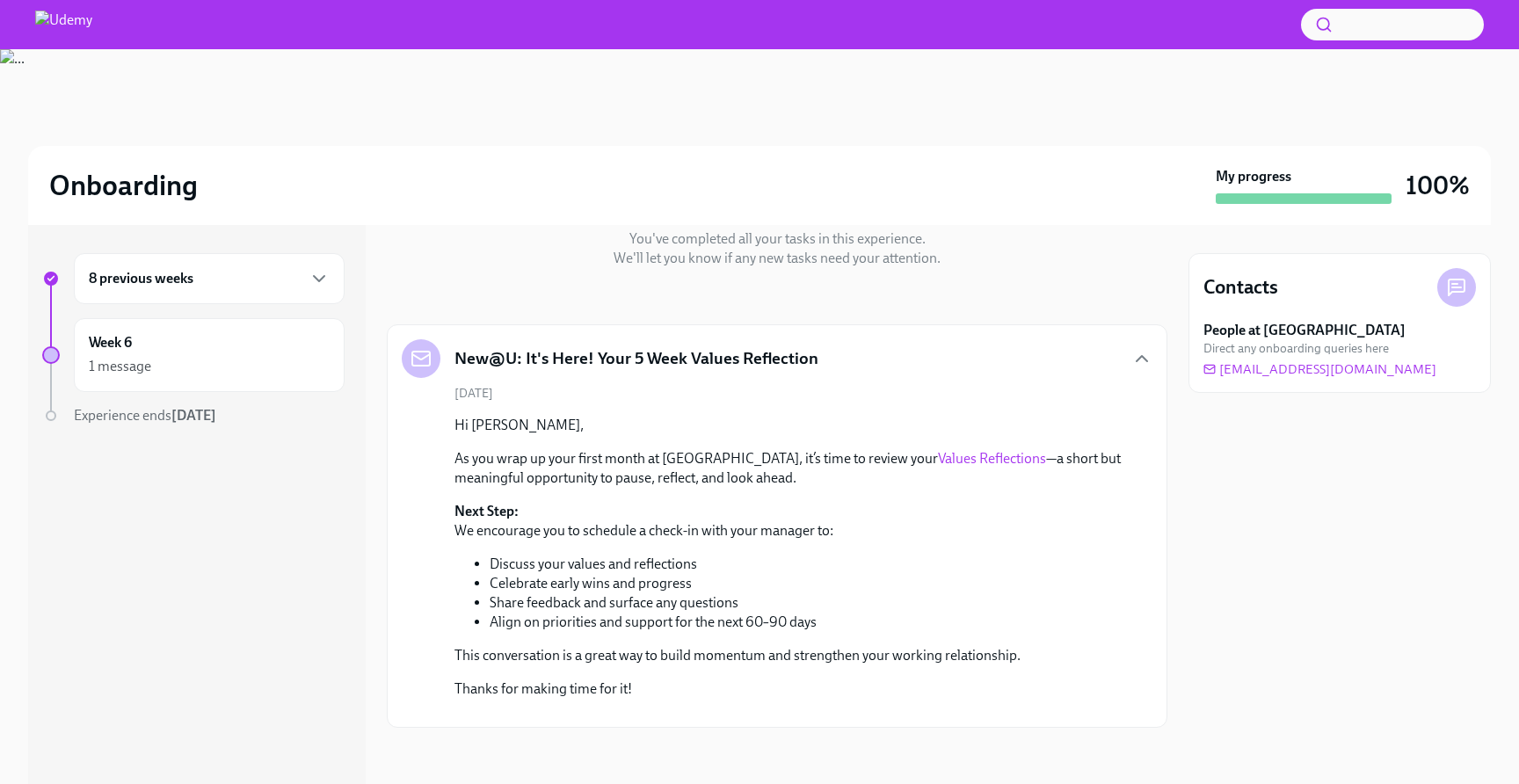
scroll to position [373, 0]
click at [658, 573] on li "Celebrate early wins and progress" at bounding box center [806, 582] width 634 height 19
click at [656, 593] on li "Share feedback and surface any questions" at bounding box center [806, 602] width 634 height 19
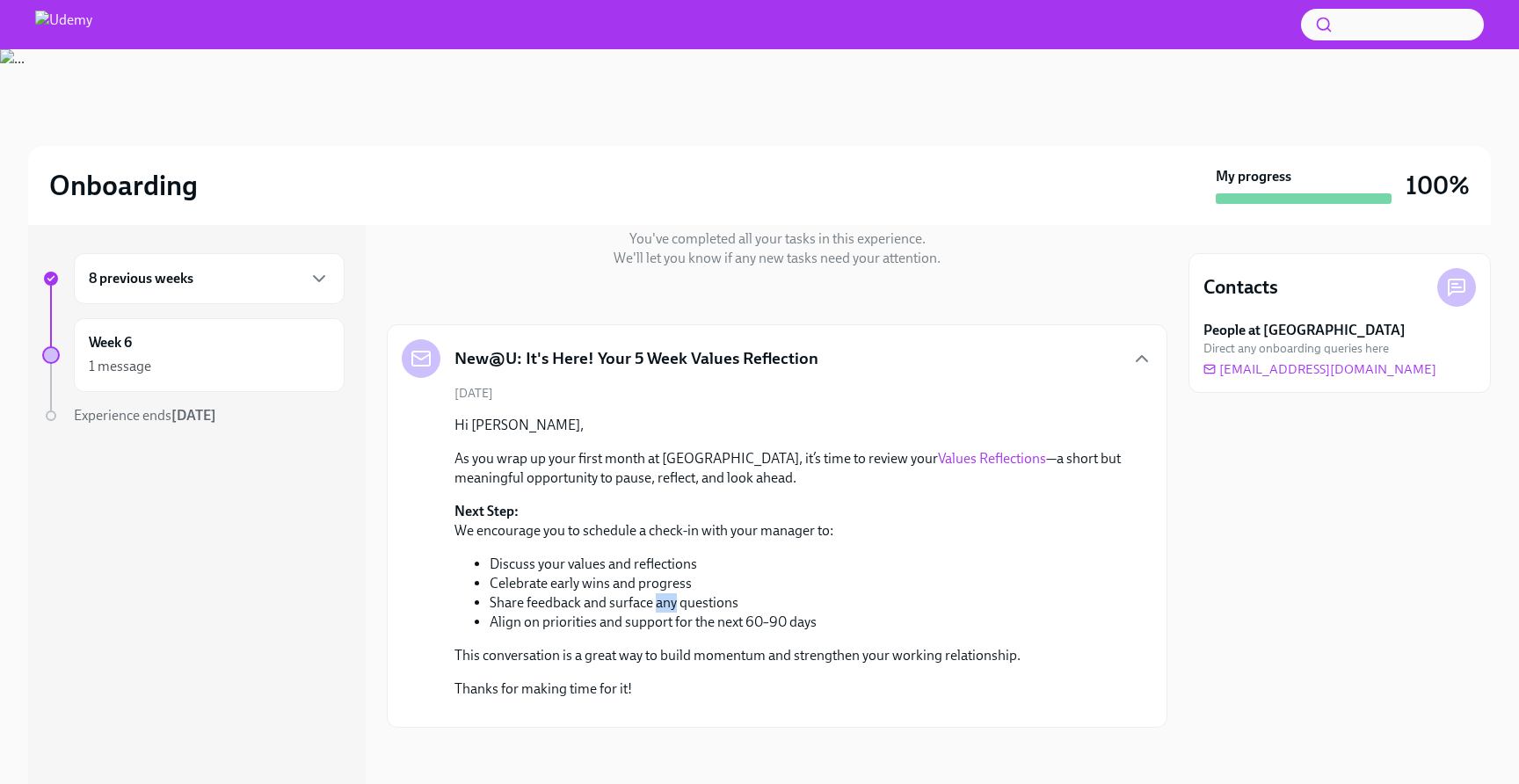
click at [656, 593] on li "Share feedback and surface any questions" at bounding box center [806, 602] width 634 height 19
click at [661, 612] on li "Align on priorities and support for the next 60–90 days" at bounding box center [806, 621] width 634 height 19
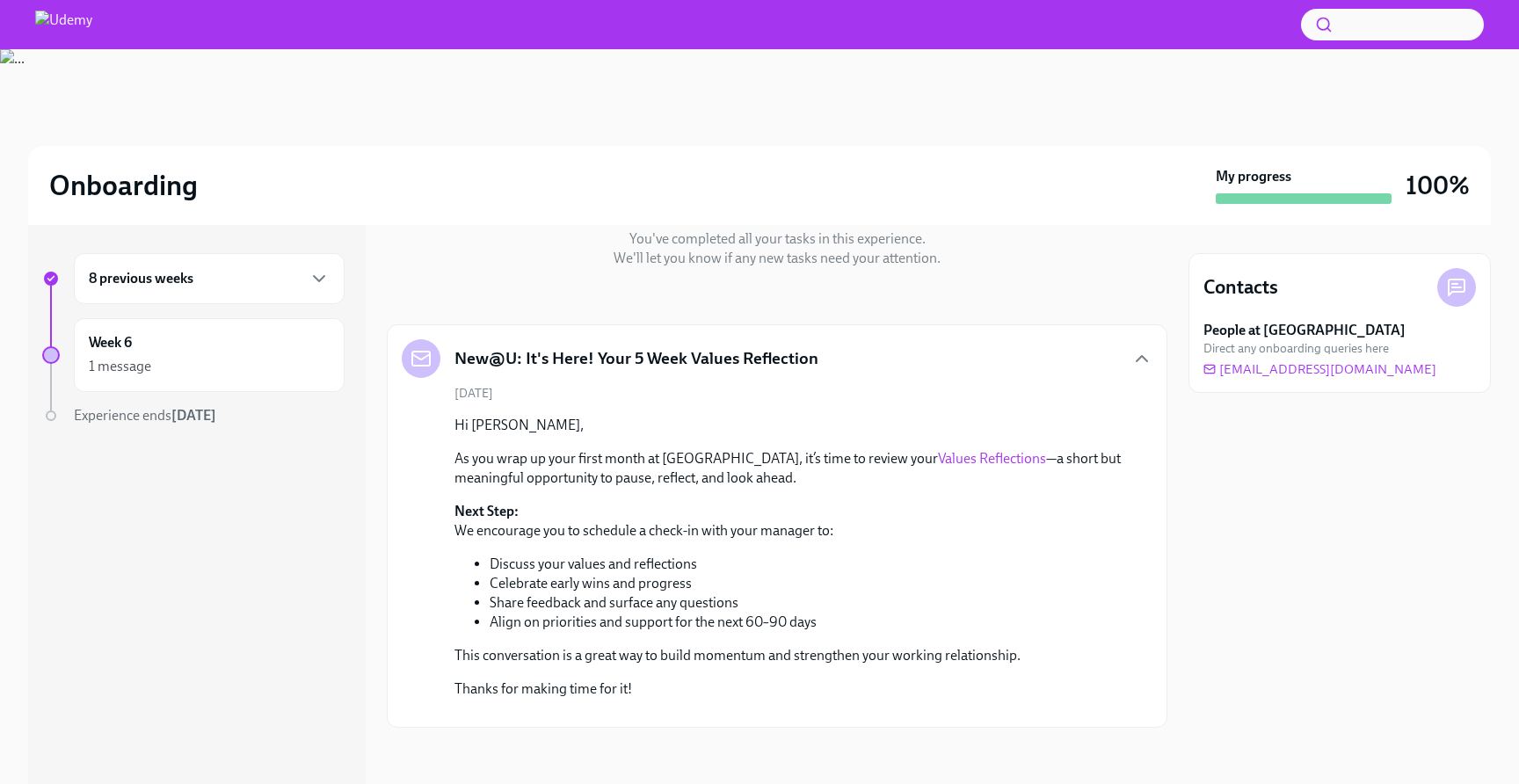
click at [650, 646] on p "This conversation is a great way to build momentum and strengthen your working …" at bounding box center [789, 655] width 669 height 19
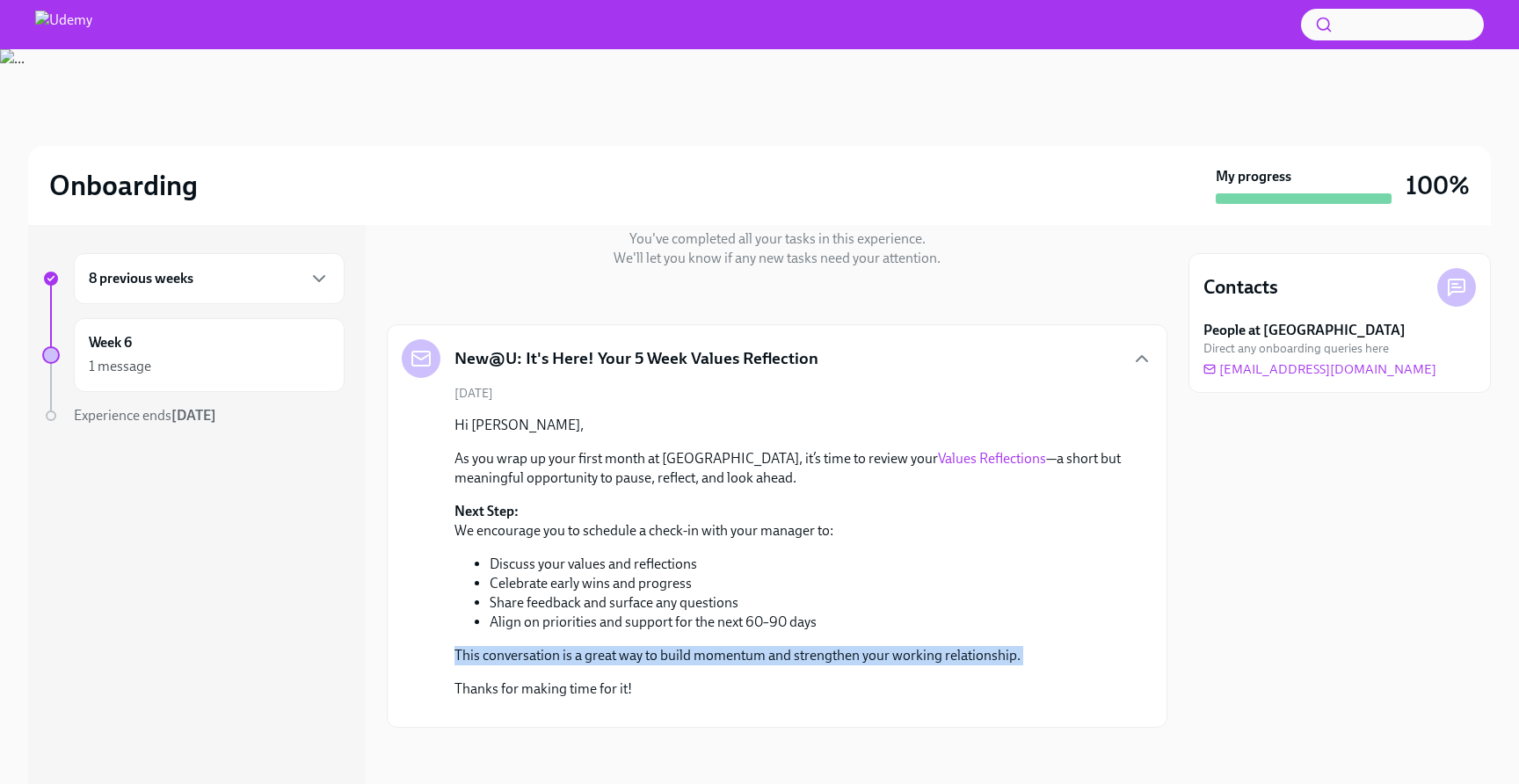
click at [650, 646] on p "This conversation is a great way to build momentum and strengthen your working …" at bounding box center [789, 655] width 669 height 19
